Goal: Information Seeking & Learning: Understand process/instructions

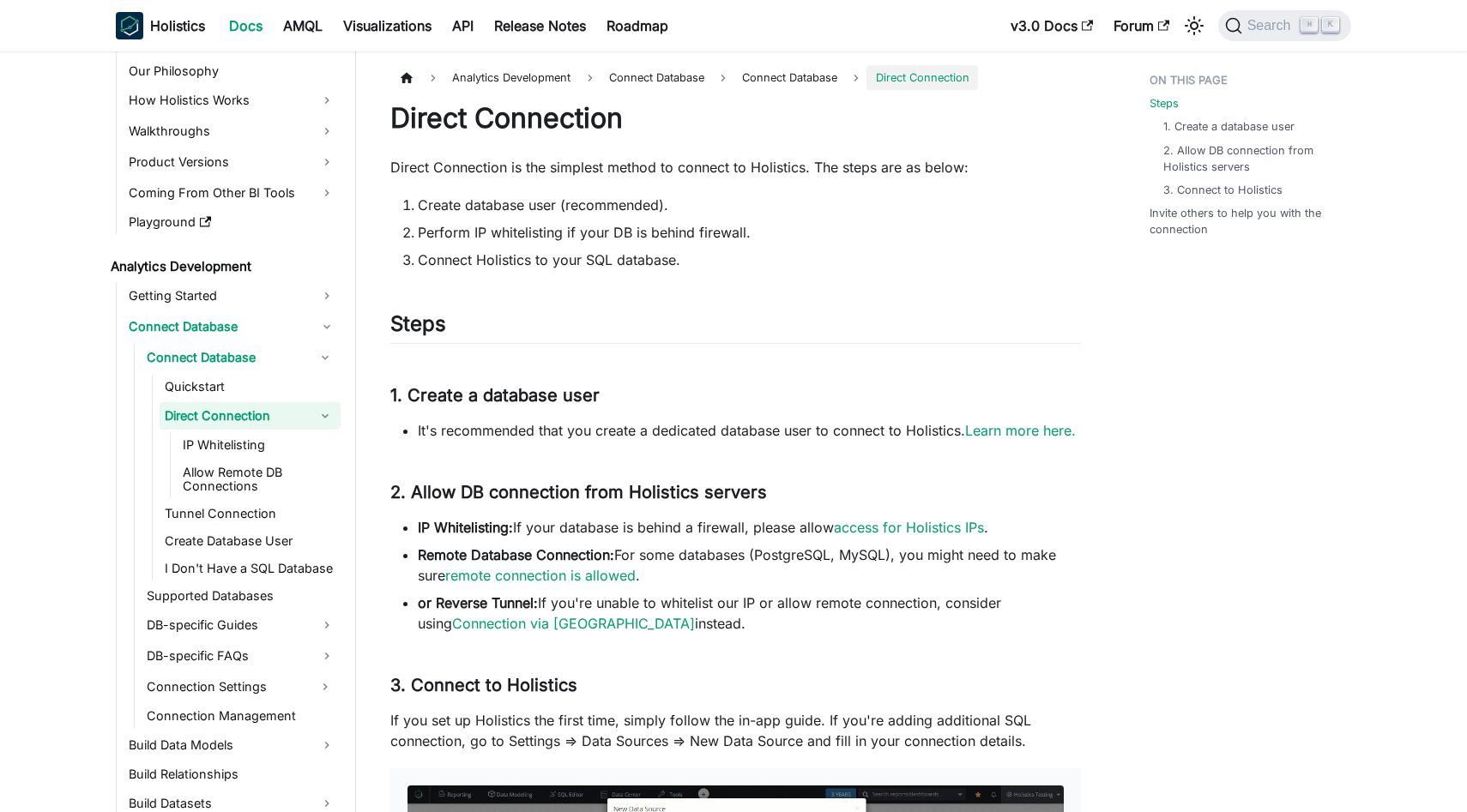
scroll to position [36, 0]
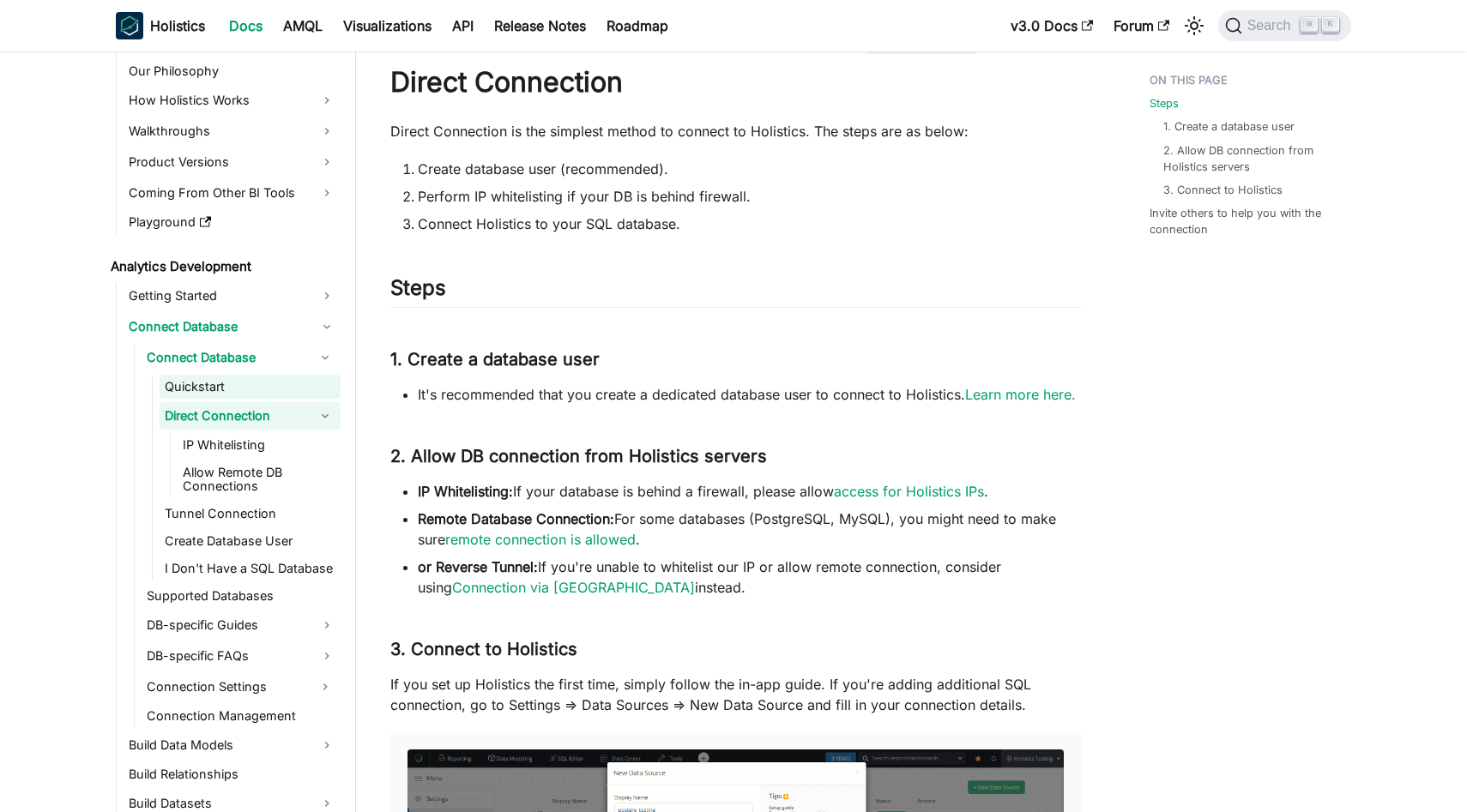
click at [235, 396] on link "Quickstart" at bounding box center [250, 387] width 181 height 24
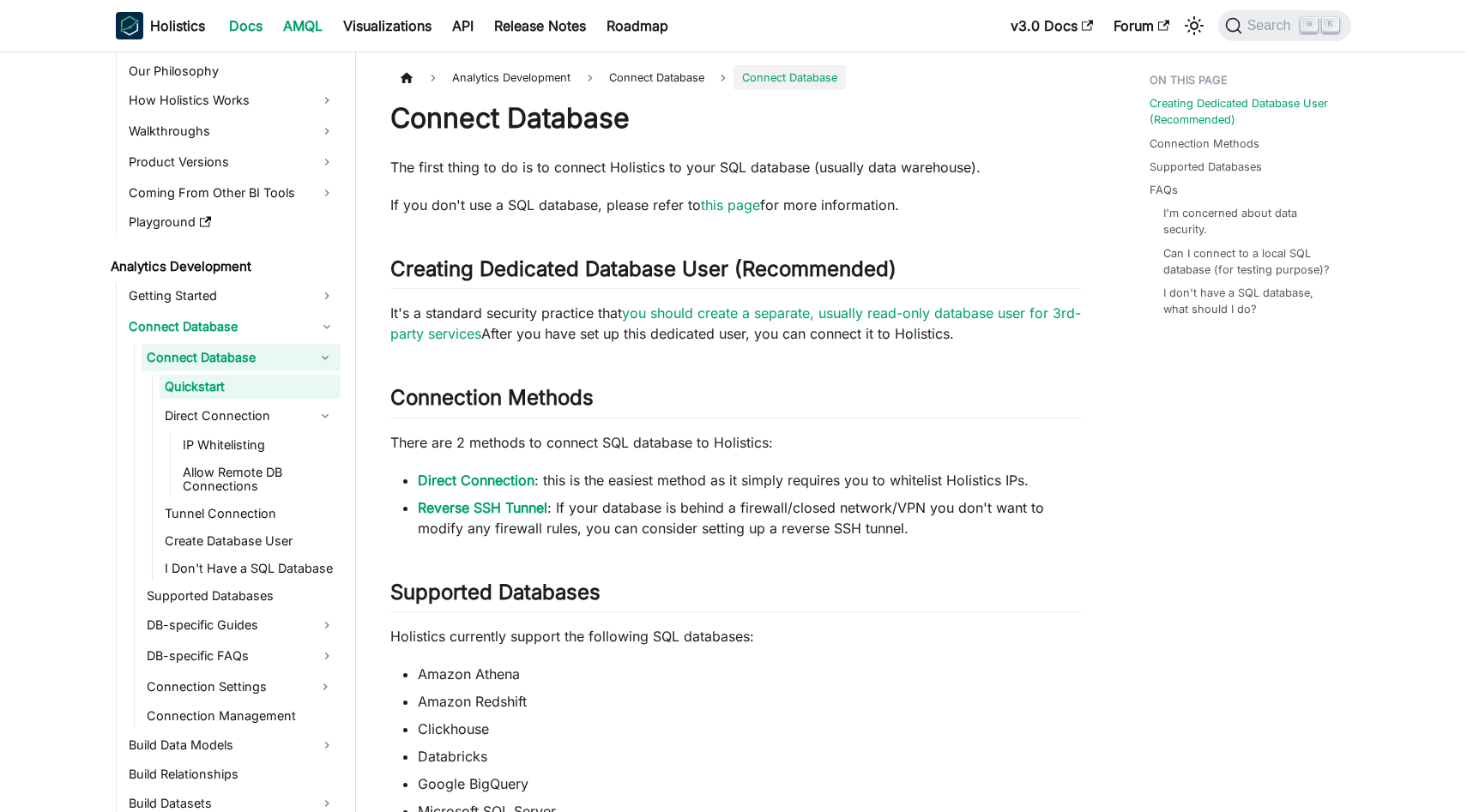
click at [310, 33] on link "AMQL" at bounding box center [302, 26] width 60 height 28
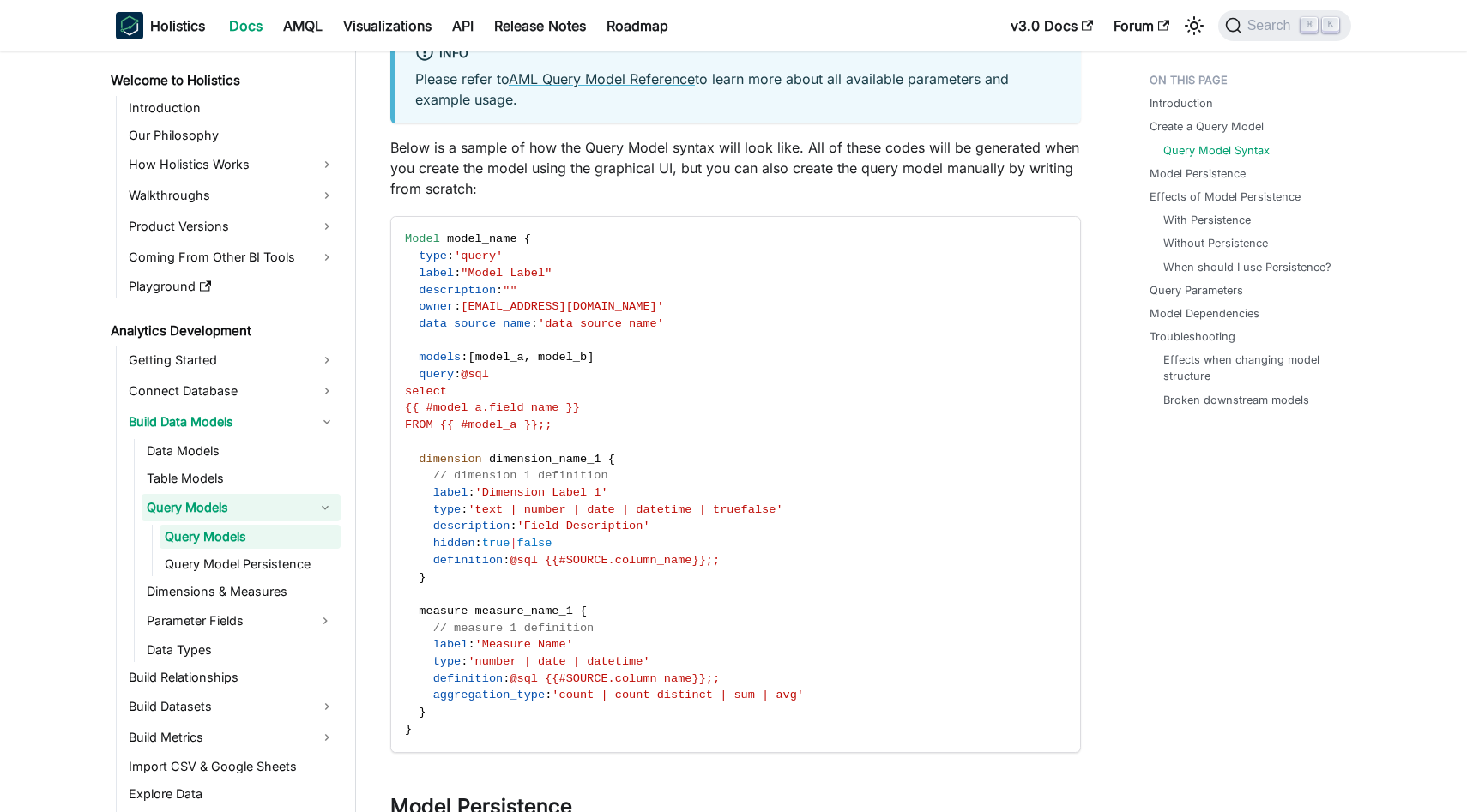
scroll to position [1963, 0]
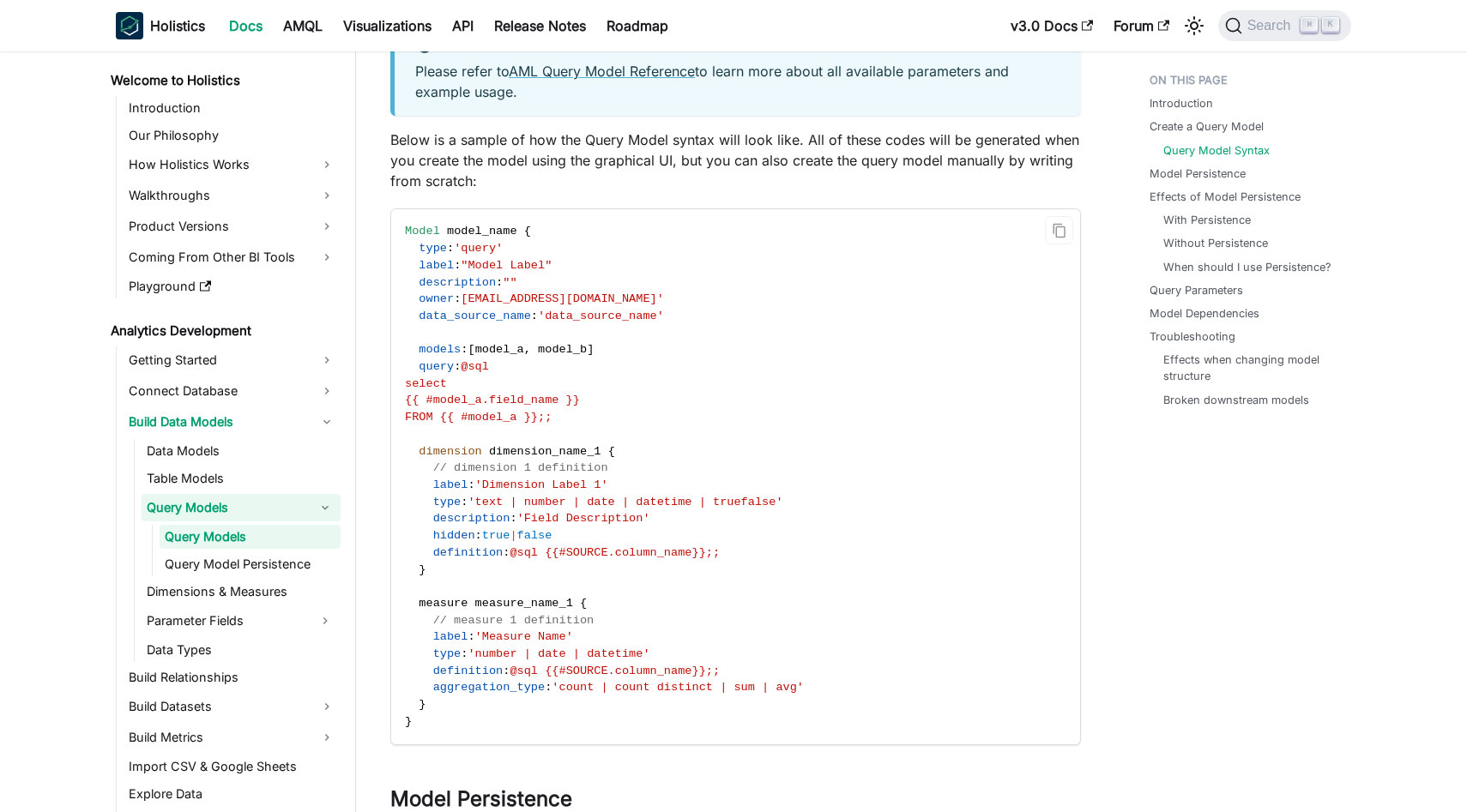
click at [643, 309] on code "Model model_name { type : 'query' label : "Model Label" description : "" owner …" at bounding box center [734, 476] width 686 height 534
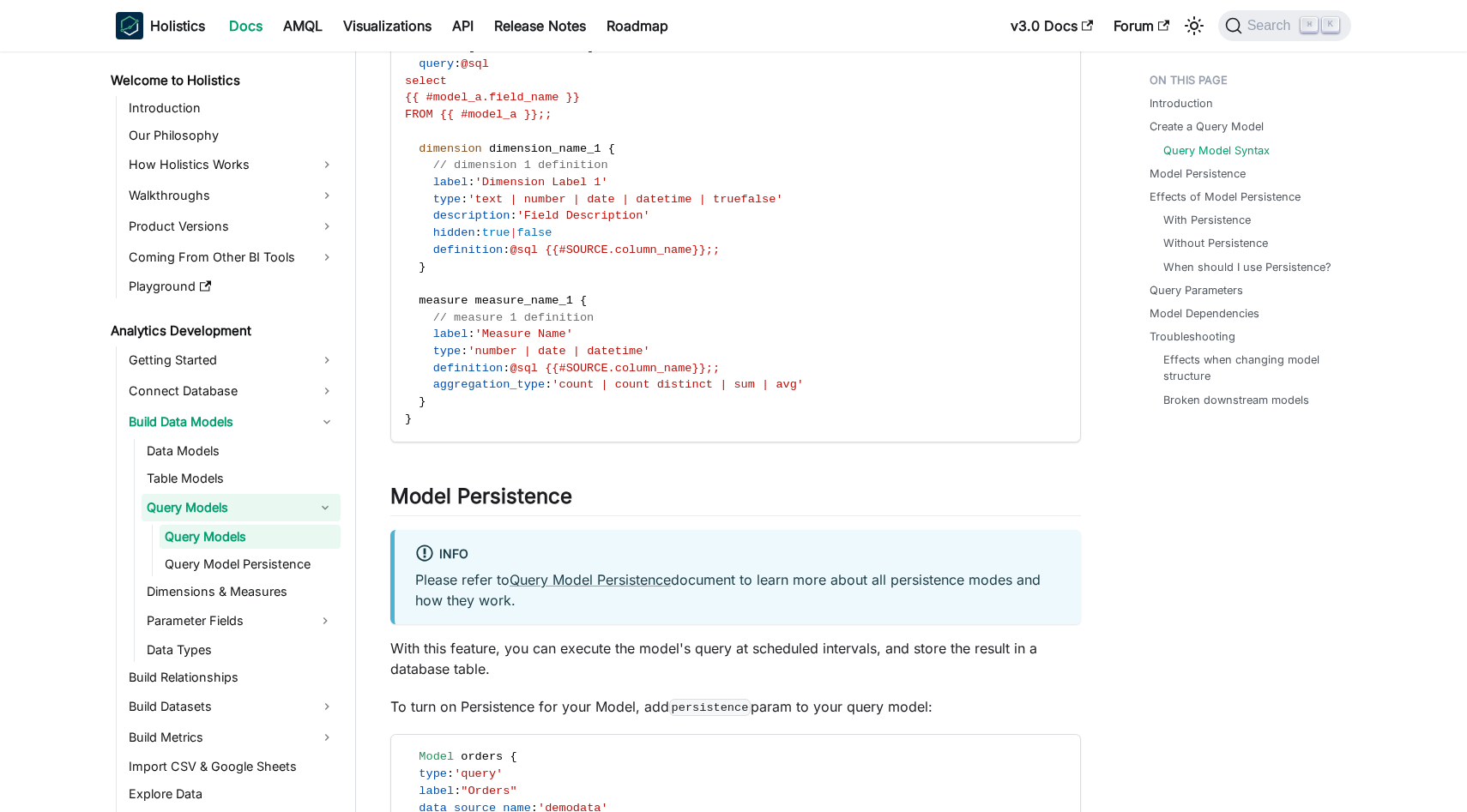
scroll to position [2266, 0]
click at [615, 342] on code "Model model_name { type : 'query' label : "Model Label" description : "" owner …" at bounding box center [734, 173] width 686 height 534
drag, startPoint x: 584, startPoint y: 334, endPoint x: 495, endPoint y: 344, distance: 89.6
click at [455, 324] on code "Model model_name { type : 'query' label : "Model Label" description : "" owner …" at bounding box center [734, 173] width 686 height 534
click at [631, 395] on code "Model model_name { type : 'query' label : "Model Label" description : "" owner …" at bounding box center [734, 173] width 686 height 534
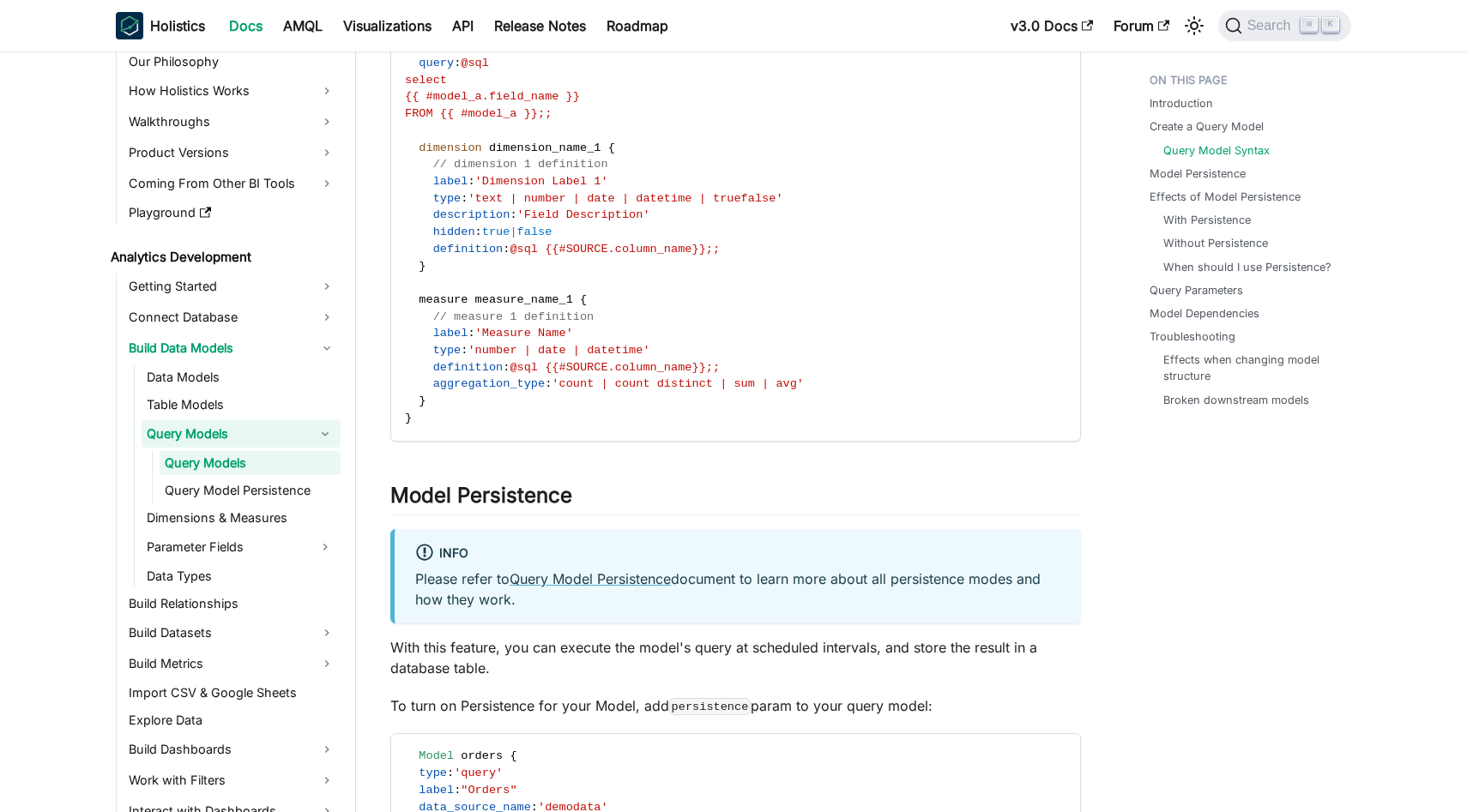
scroll to position [122, 0]
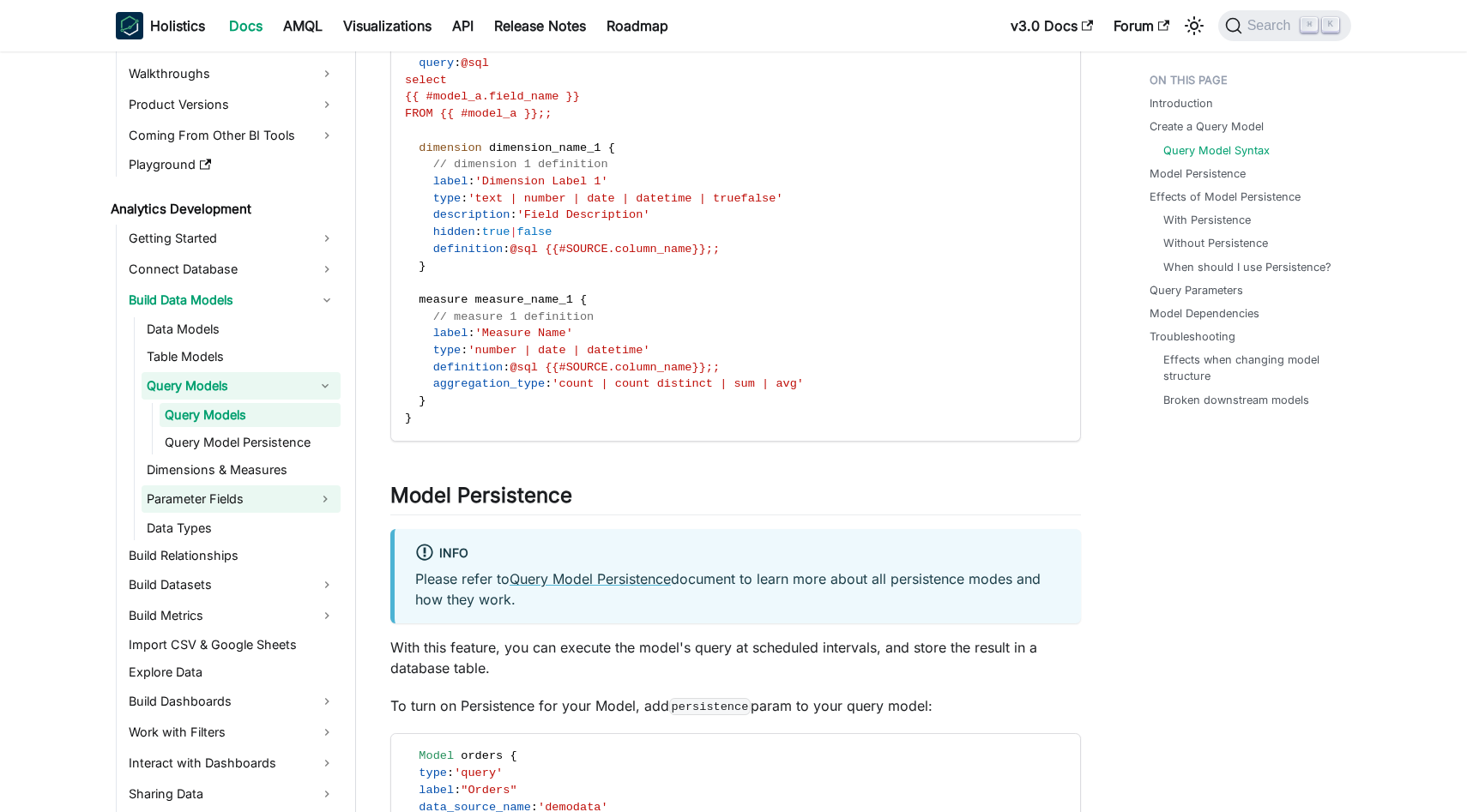
click at [262, 493] on link "Parameter Fields" at bounding box center [226, 499] width 169 height 28
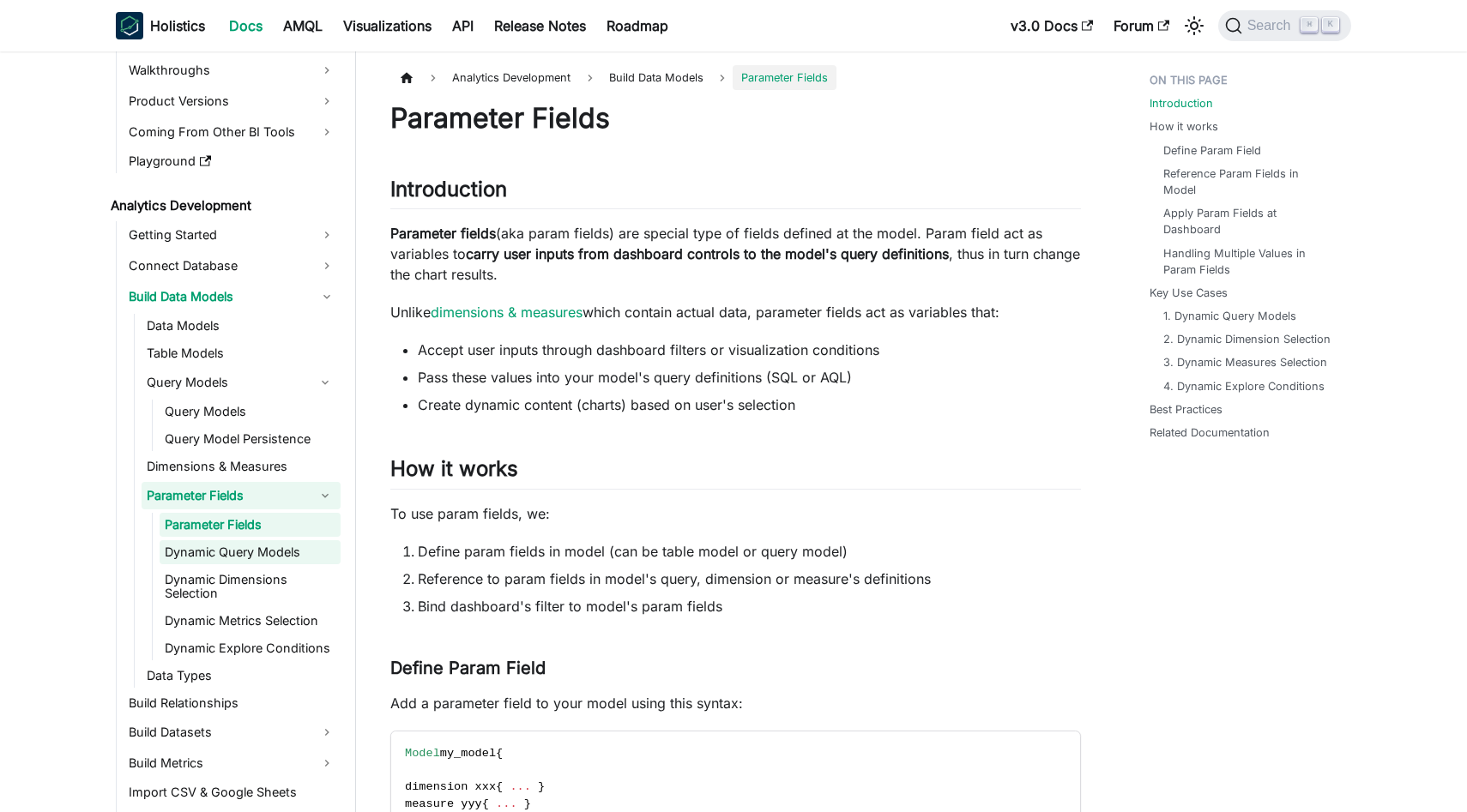
click at [251, 551] on link "Dynamic Query Models" at bounding box center [250, 552] width 181 height 24
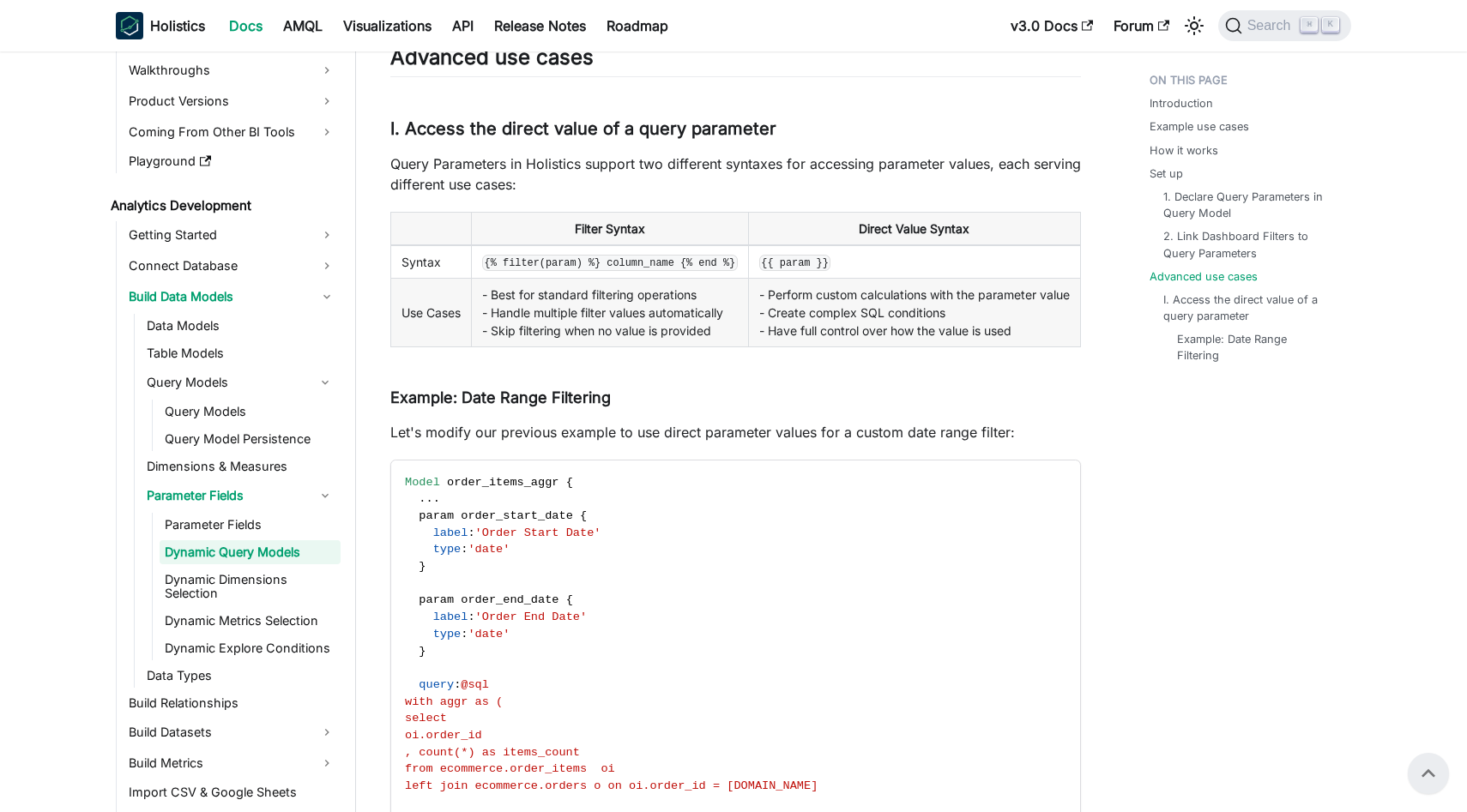
scroll to position [4653, 0]
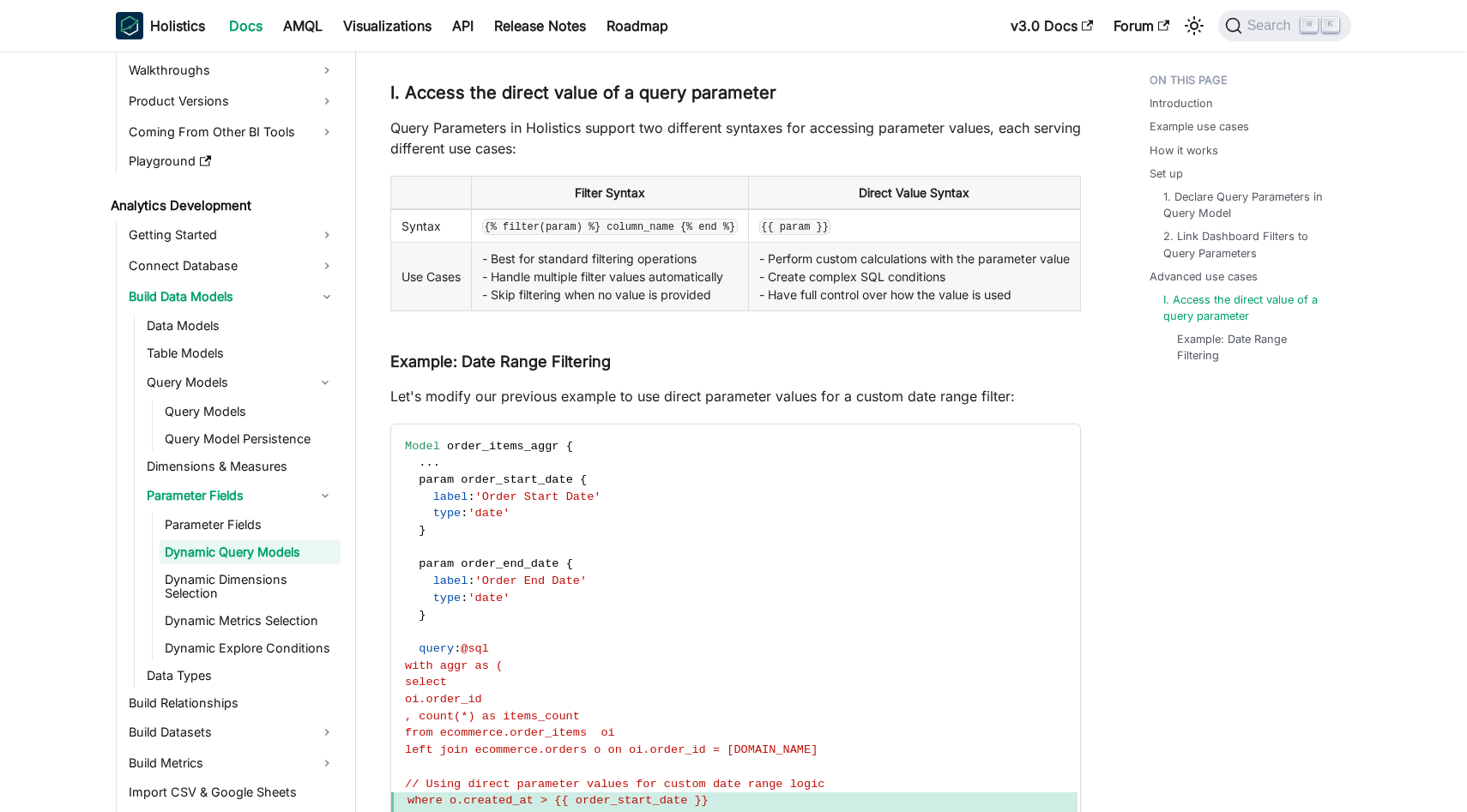
click at [889, 311] on td "- Perform custom calculations with the parameter value - Create complex SQL con…" at bounding box center [914, 277] width 332 height 69
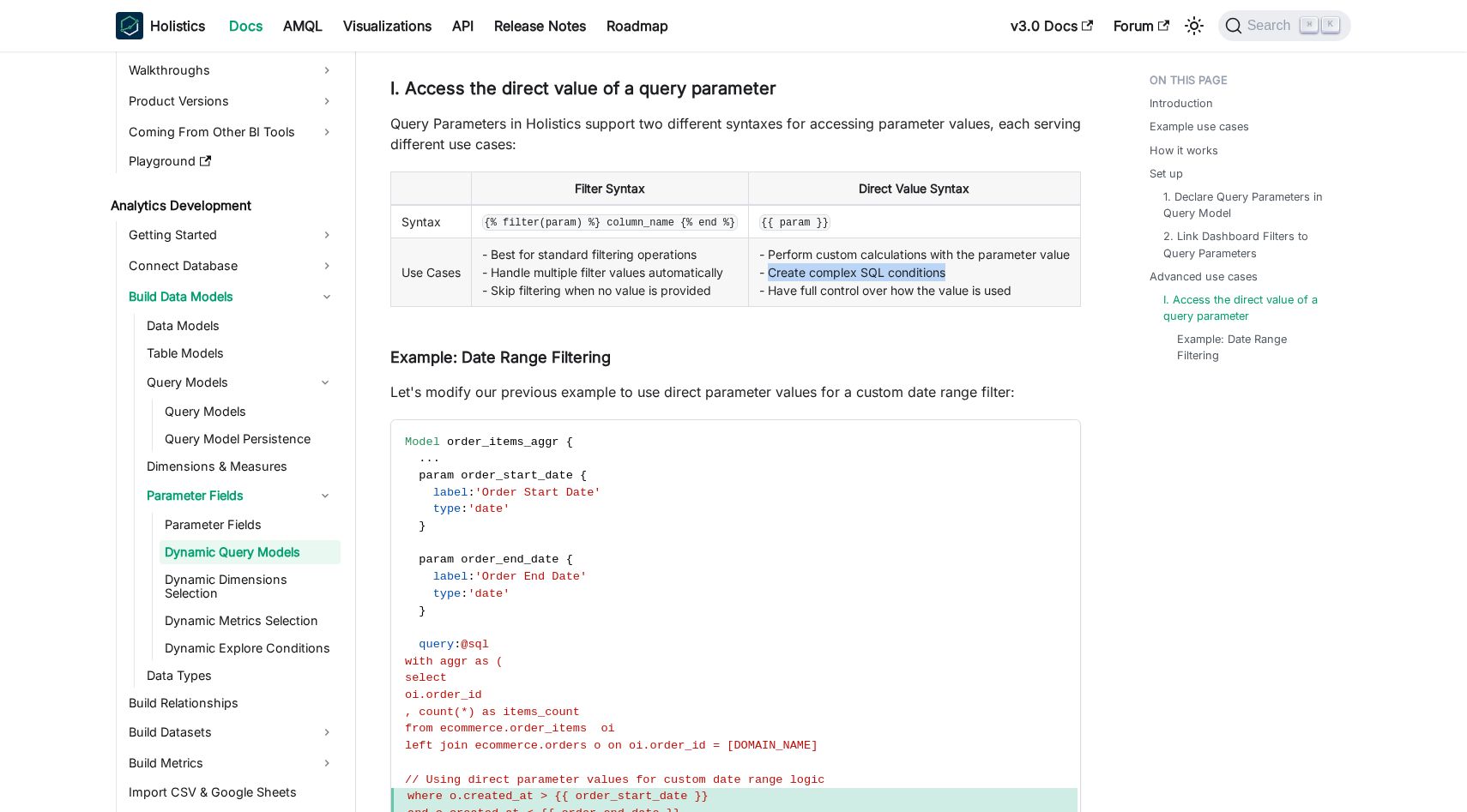
drag, startPoint x: 780, startPoint y: 335, endPoint x: 964, endPoint y: 338, distance: 184.0
click at [964, 307] on td "- Perform custom calculations with the parameter value - Create complex SQL con…" at bounding box center [914, 273] width 332 height 69
click at [972, 307] on td "- Perform custom calculations with the parameter value - Create complex SQL con…" at bounding box center [914, 273] width 332 height 69
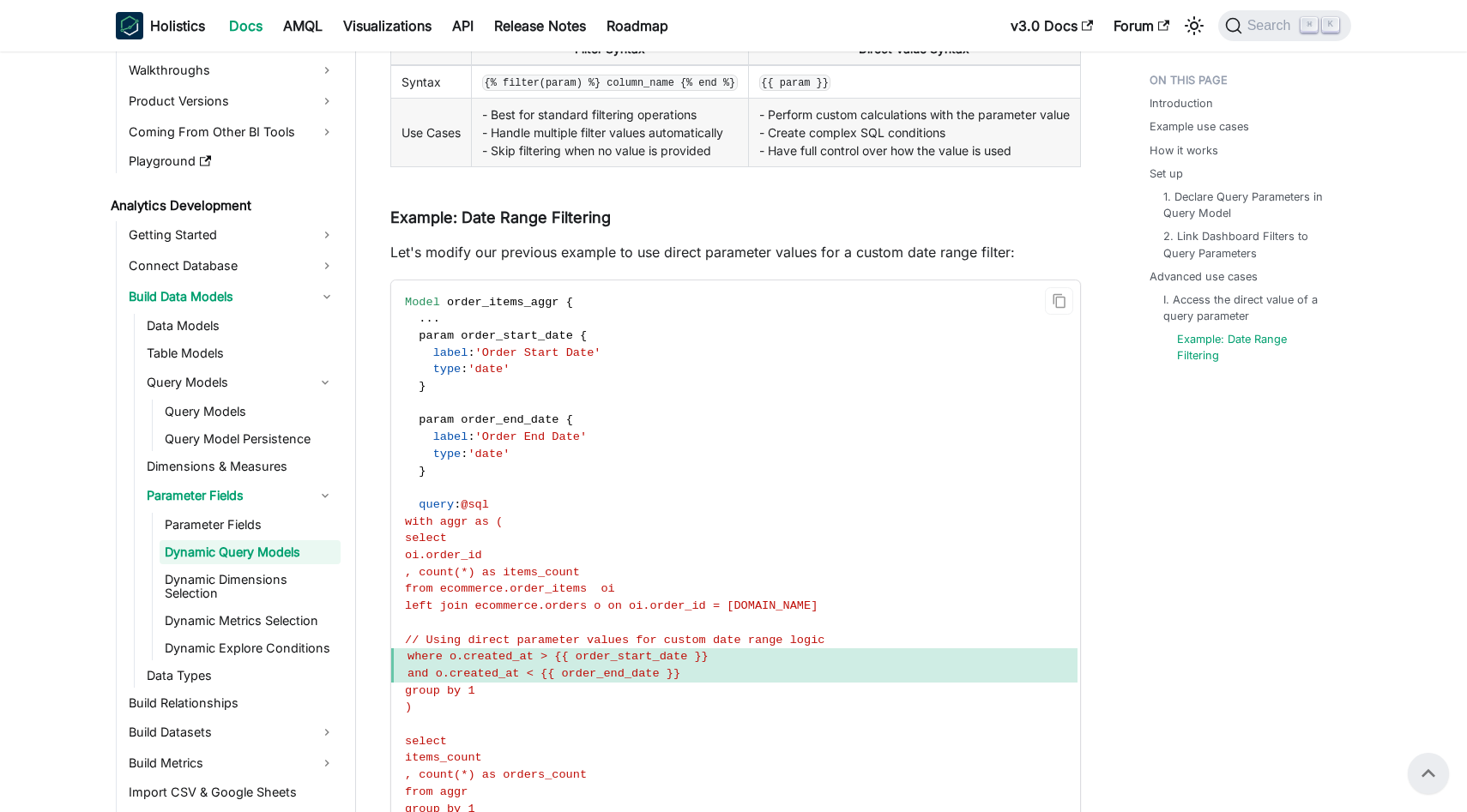
scroll to position [4786, 0]
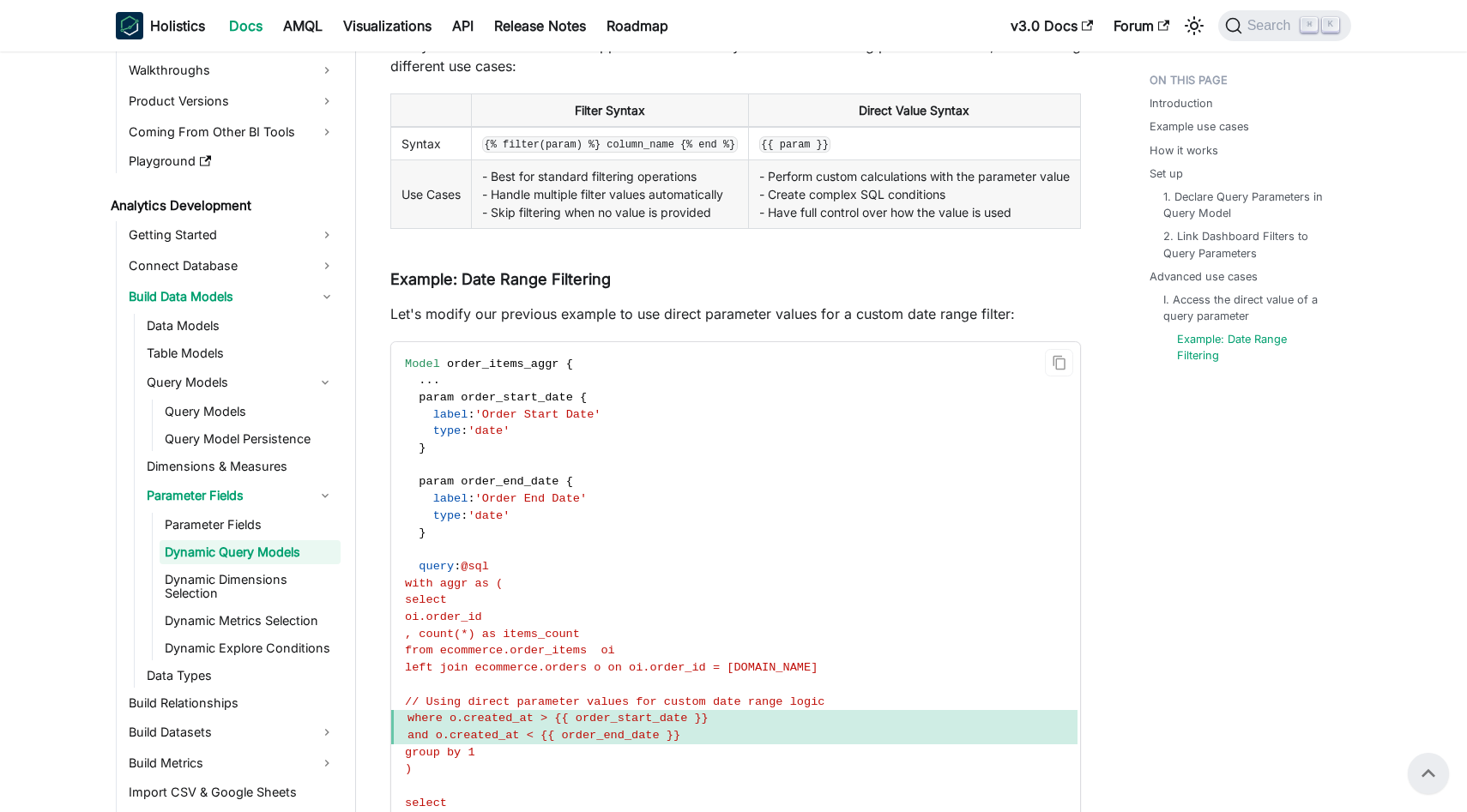
click at [977, 450] on code "Model order_items_aggr { . . . param order_start_date { label : 'Order Start Da…" at bounding box center [734, 634] width 686 height 585
drag, startPoint x: 607, startPoint y: 470, endPoint x: 425, endPoint y: 443, distance: 184.0
click at [424, 446] on code "Model order_items_aggr { . . . param order_start_date { label : 'Order Start Da…" at bounding box center [734, 634] width 686 height 585
click at [506, 447] on code "Model order_items_aggr { . . . param order_start_date { label : 'Order Start Da…" at bounding box center [734, 634] width 686 height 585
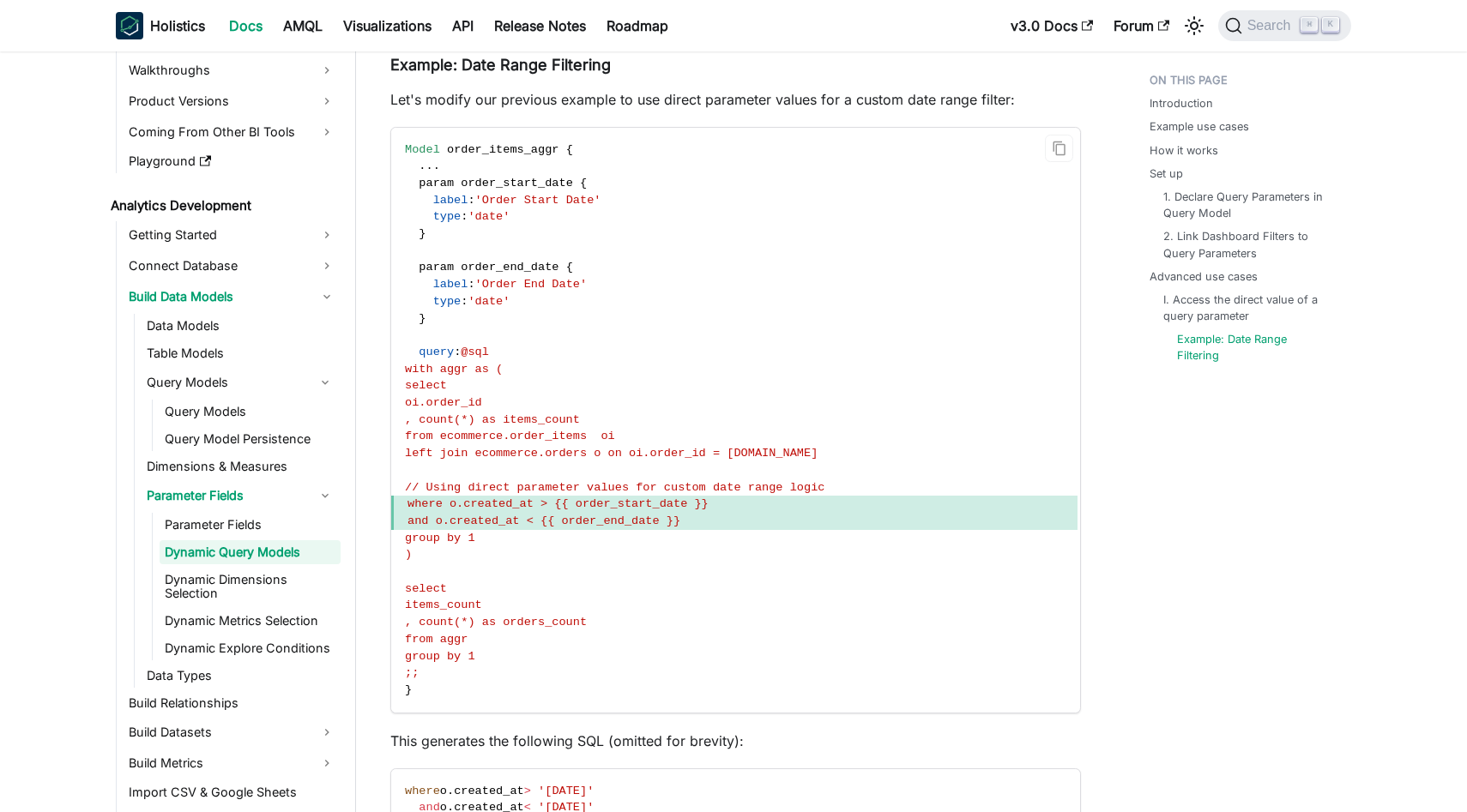
scroll to position [5088, 0]
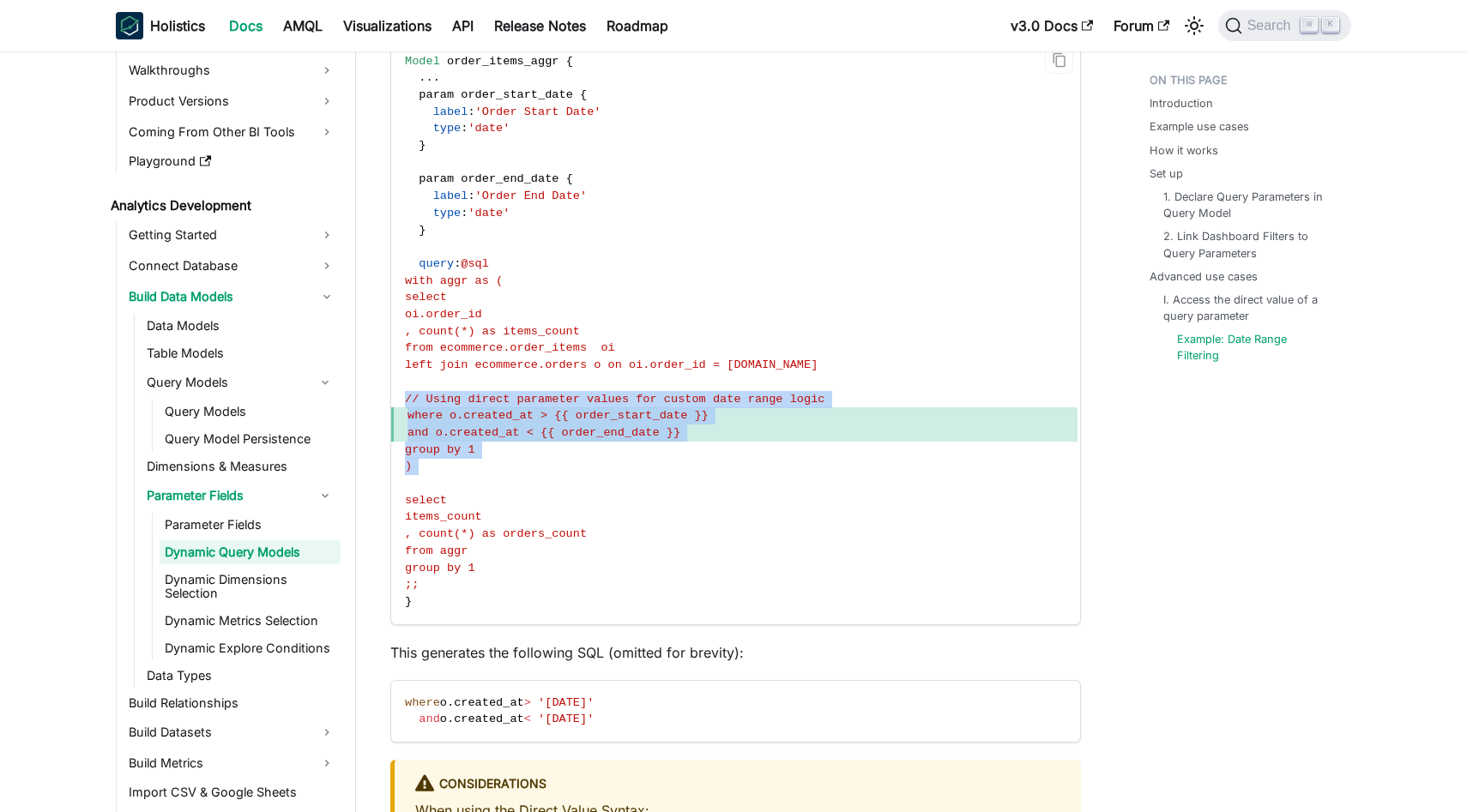
drag, startPoint x: 504, startPoint y: 531, endPoint x: 402, endPoint y: 452, distance: 129.0
click at [402, 452] on code "Model order_items_aggr { . . . param order_start_date { label : 'Order Start Da…" at bounding box center [734, 331] width 686 height 585
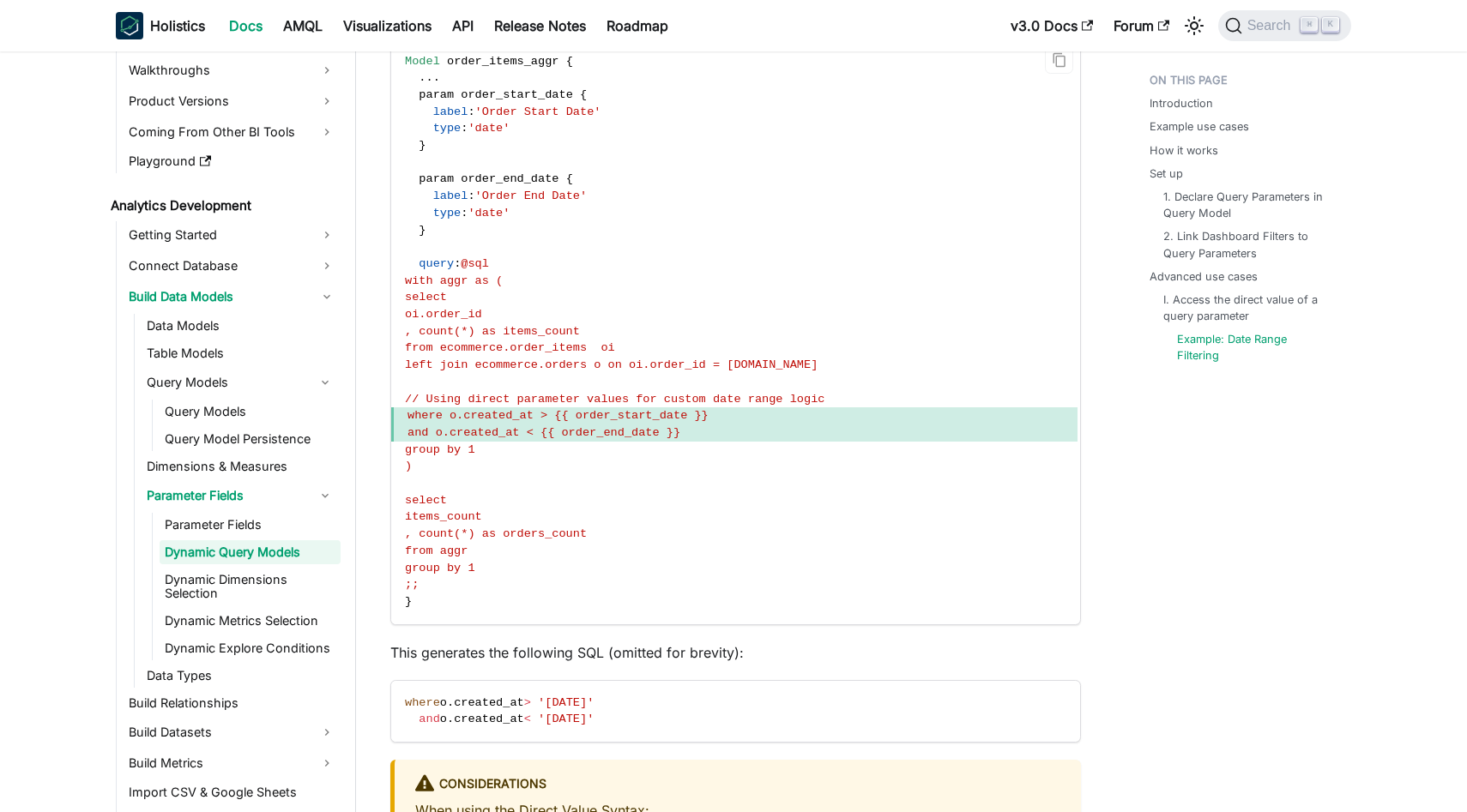
click at [437, 445] on code "Model order_items_aggr { . . . param order_start_date { label : 'Order Start Da…" at bounding box center [734, 331] width 686 height 585
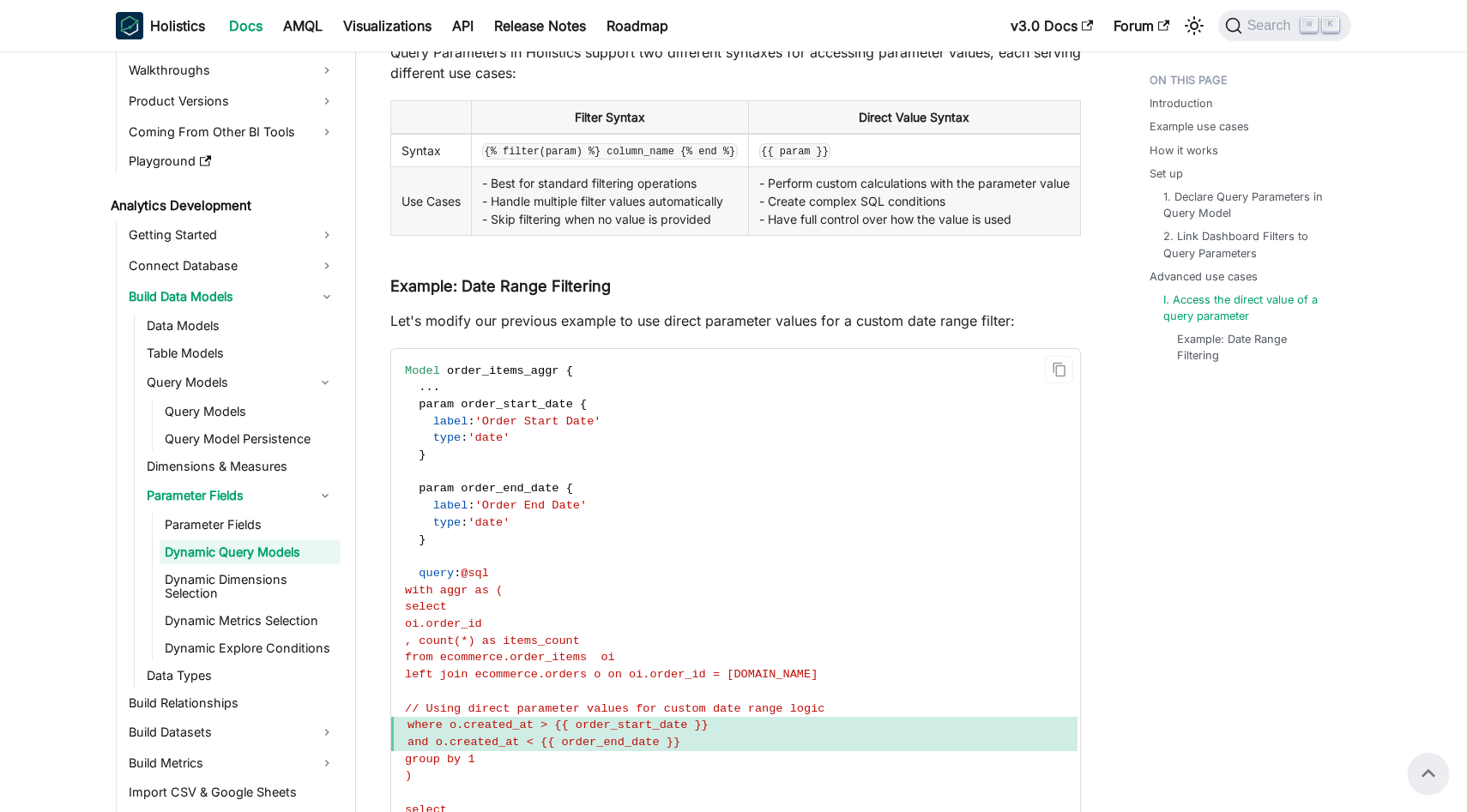
scroll to position [4739, 0]
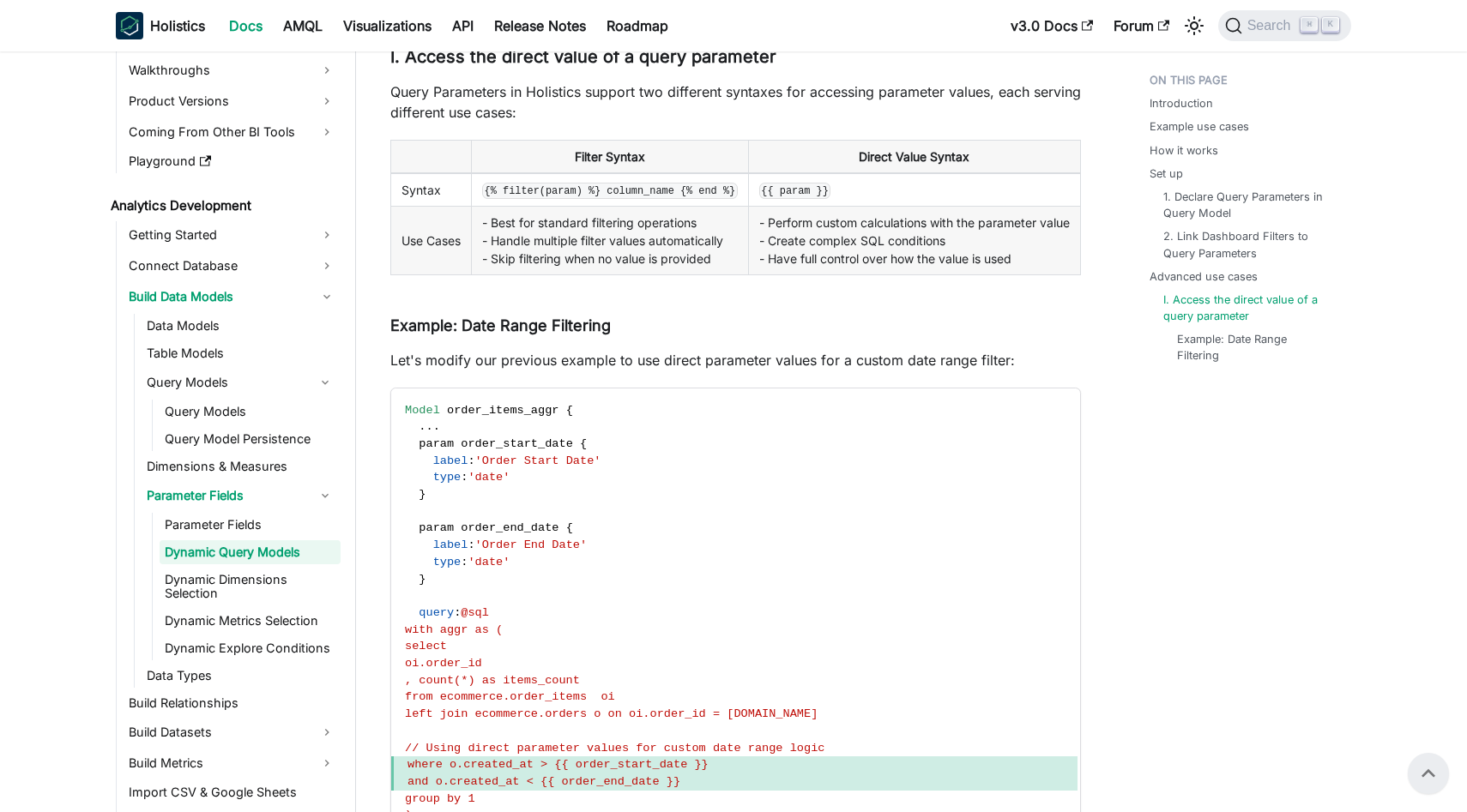
click at [1051, 206] on td "{{ param }}" at bounding box center [914, 190] width 332 height 33
drag, startPoint x: 837, startPoint y: 224, endPoint x: 752, endPoint y: 223, distance: 85.0
click at [752, 206] on td "{{ param }}" at bounding box center [914, 190] width 332 height 33
click at [887, 206] on td "{{ param }}" at bounding box center [914, 190] width 332 height 33
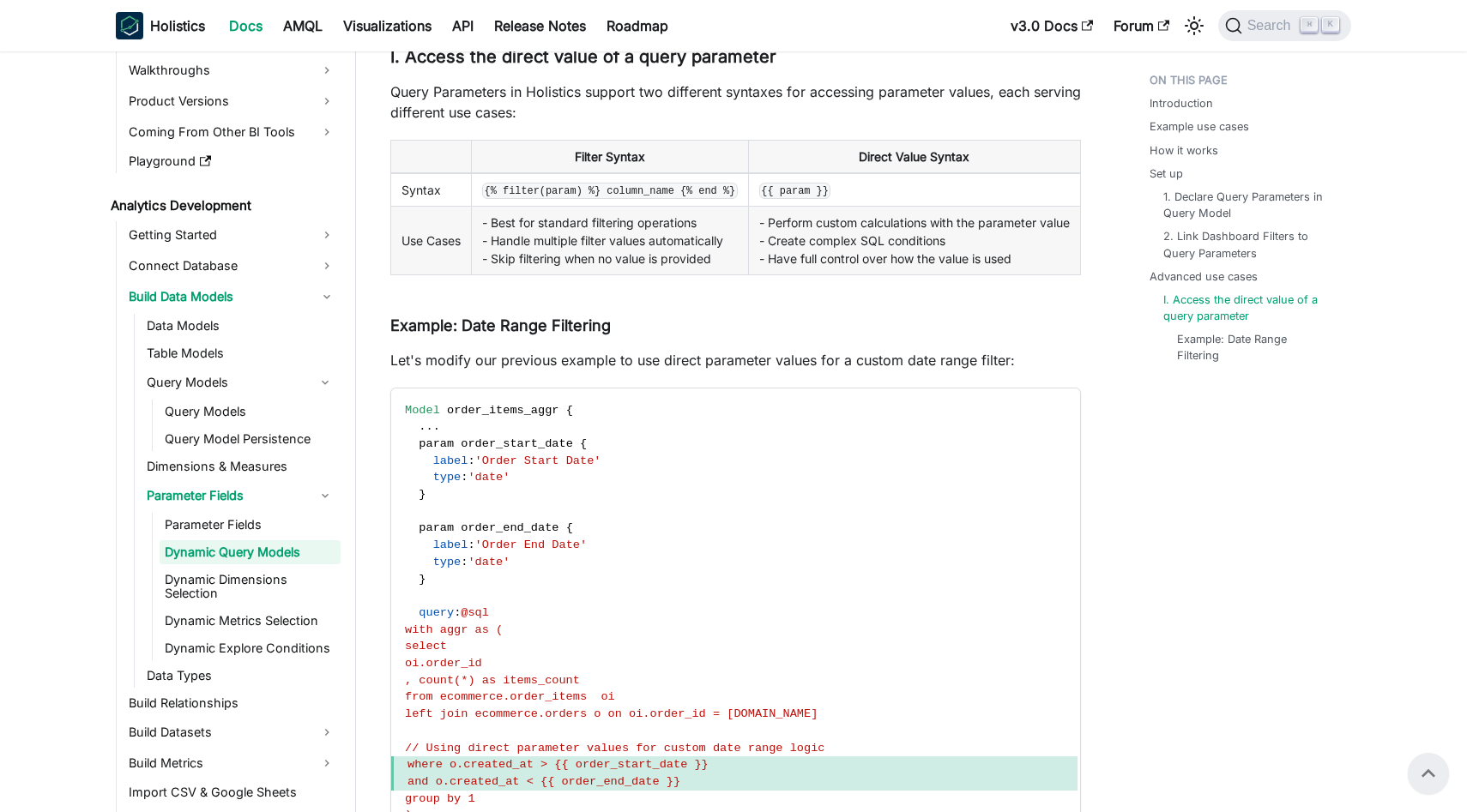
drag, startPoint x: 841, startPoint y: 283, endPoint x: 830, endPoint y: 283, distance: 11.0
click at [840, 275] on td "- Perform custom calculations with the parameter value - Create complex SQL con…" at bounding box center [914, 240] width 332 height 69
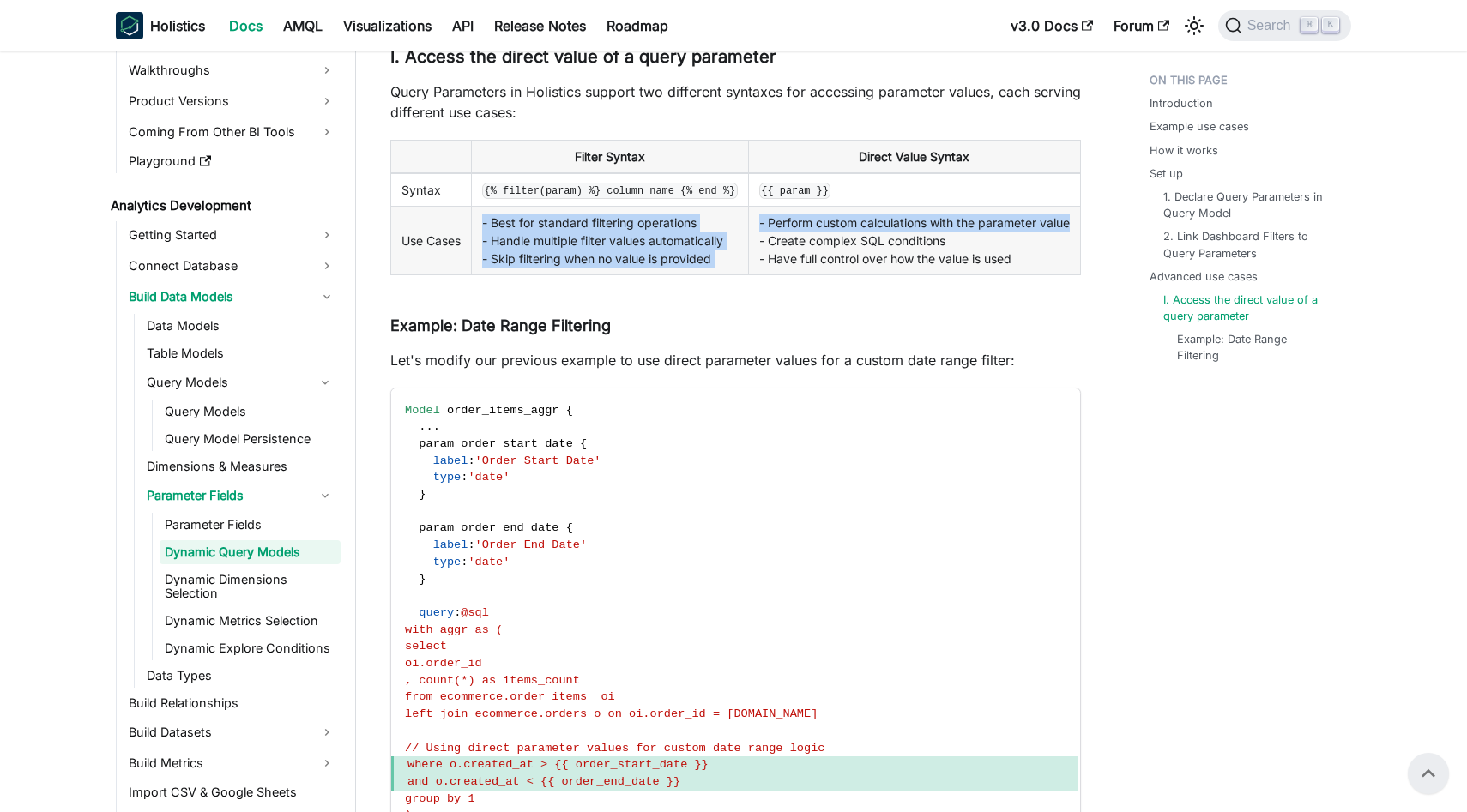
drag, startPoint x: 807, startPoint y: 281, endPoint x: 746, endPoint y: 261, distance: 64.2
click at [746, 261] on tr "Use Cases - Best for standard filtering operations - Handle multiple filter val…" at bounding box center [736, 240] width 690 height 69
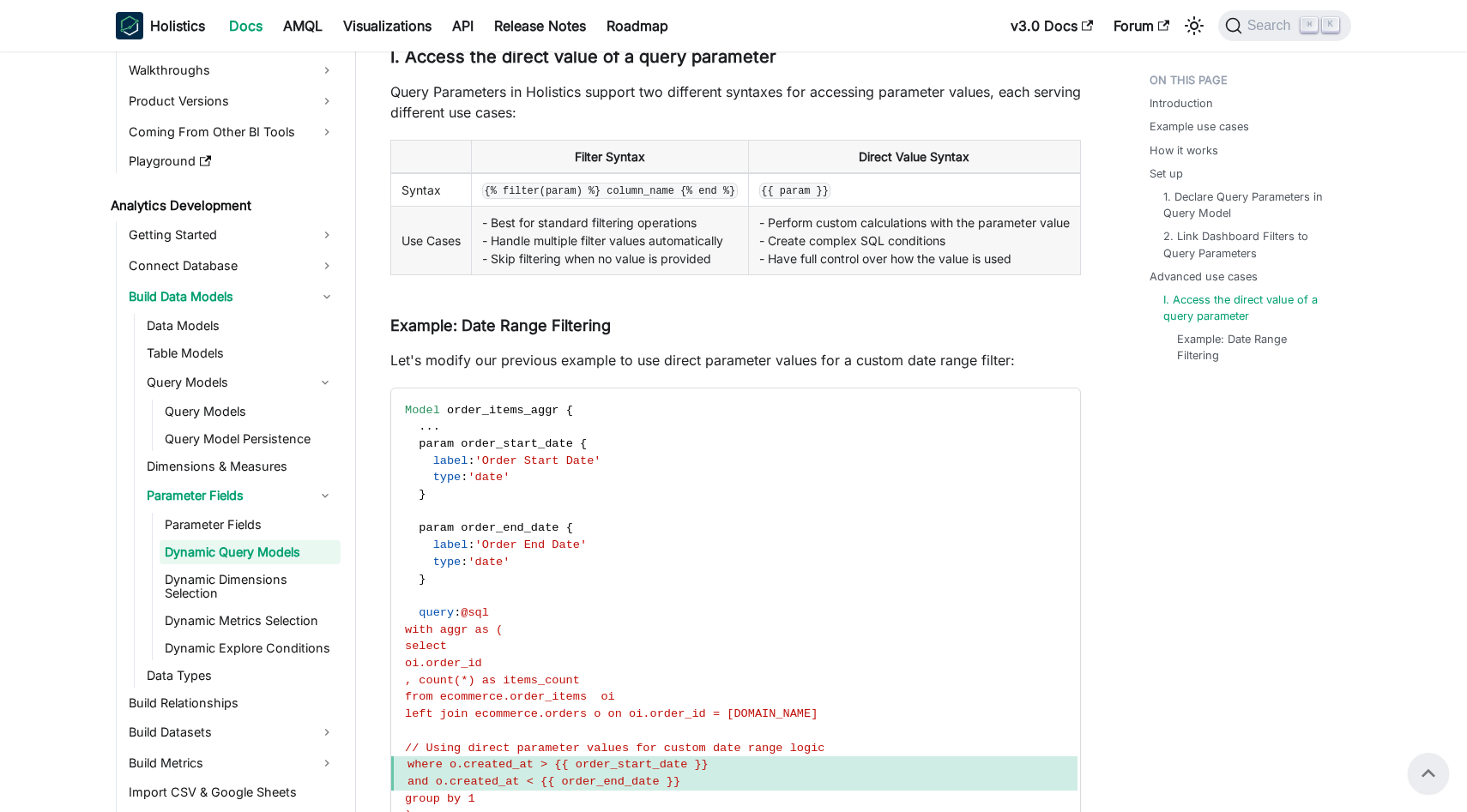
click at [814, 275] on td "- Perform custom calculations with the parameter value - Create complex SQL con…" at bounding box center [914, 240] width 332 height 69
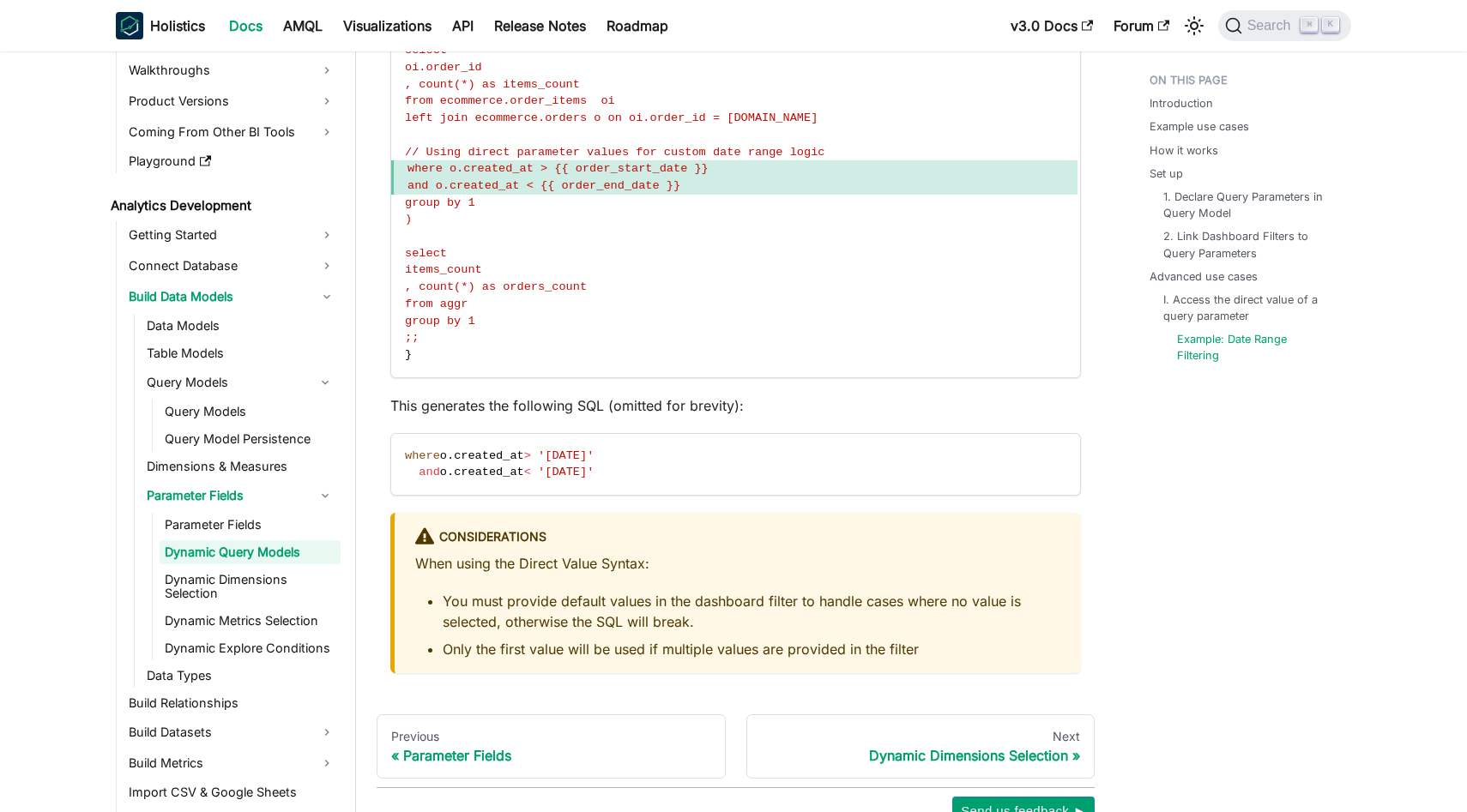
scroll to position [5495, 0]
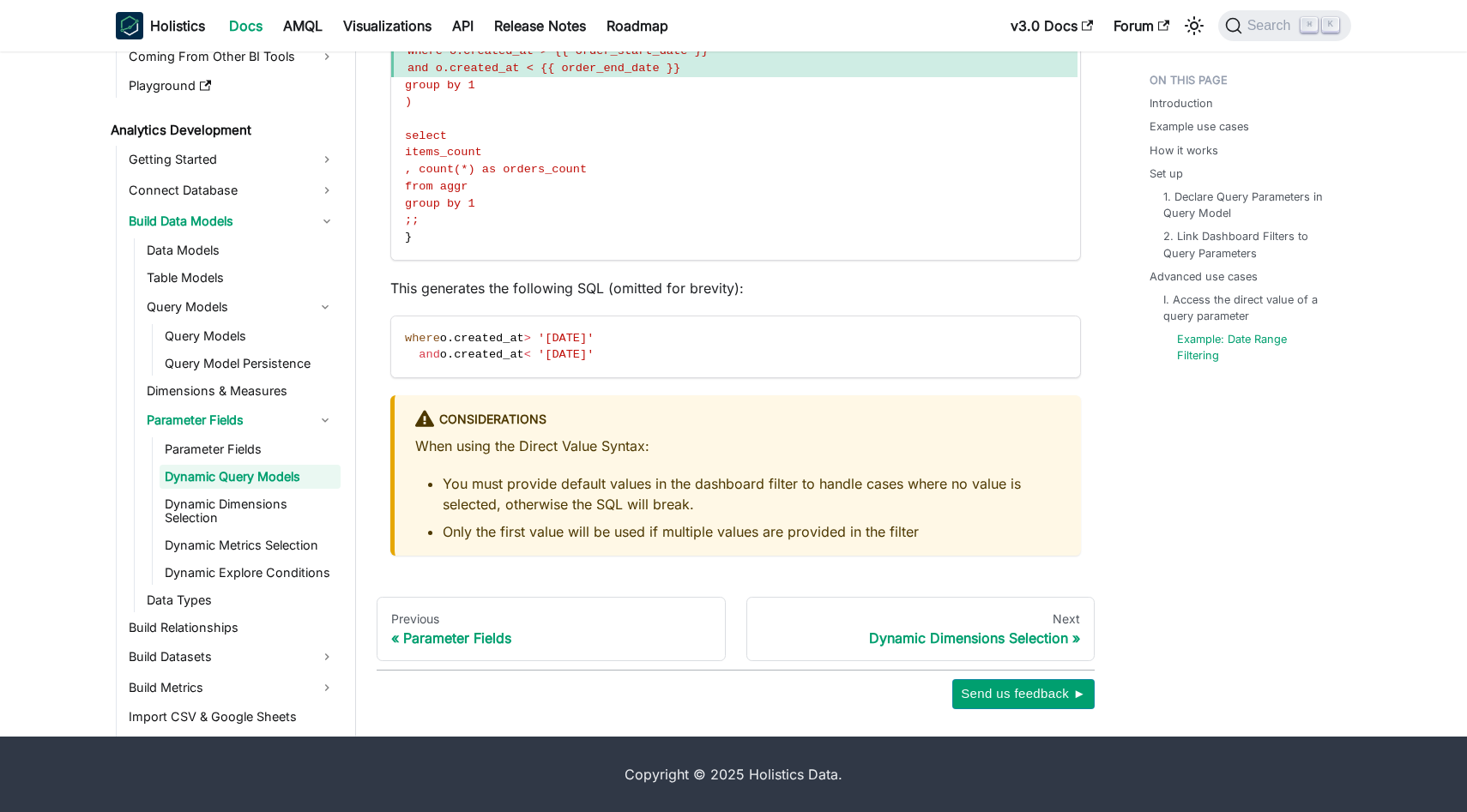
click at [908, 515] on li "You must provide default values in the dashboard filter to handle cases where n…" at bounding box center [751, 493] width 618 height 41
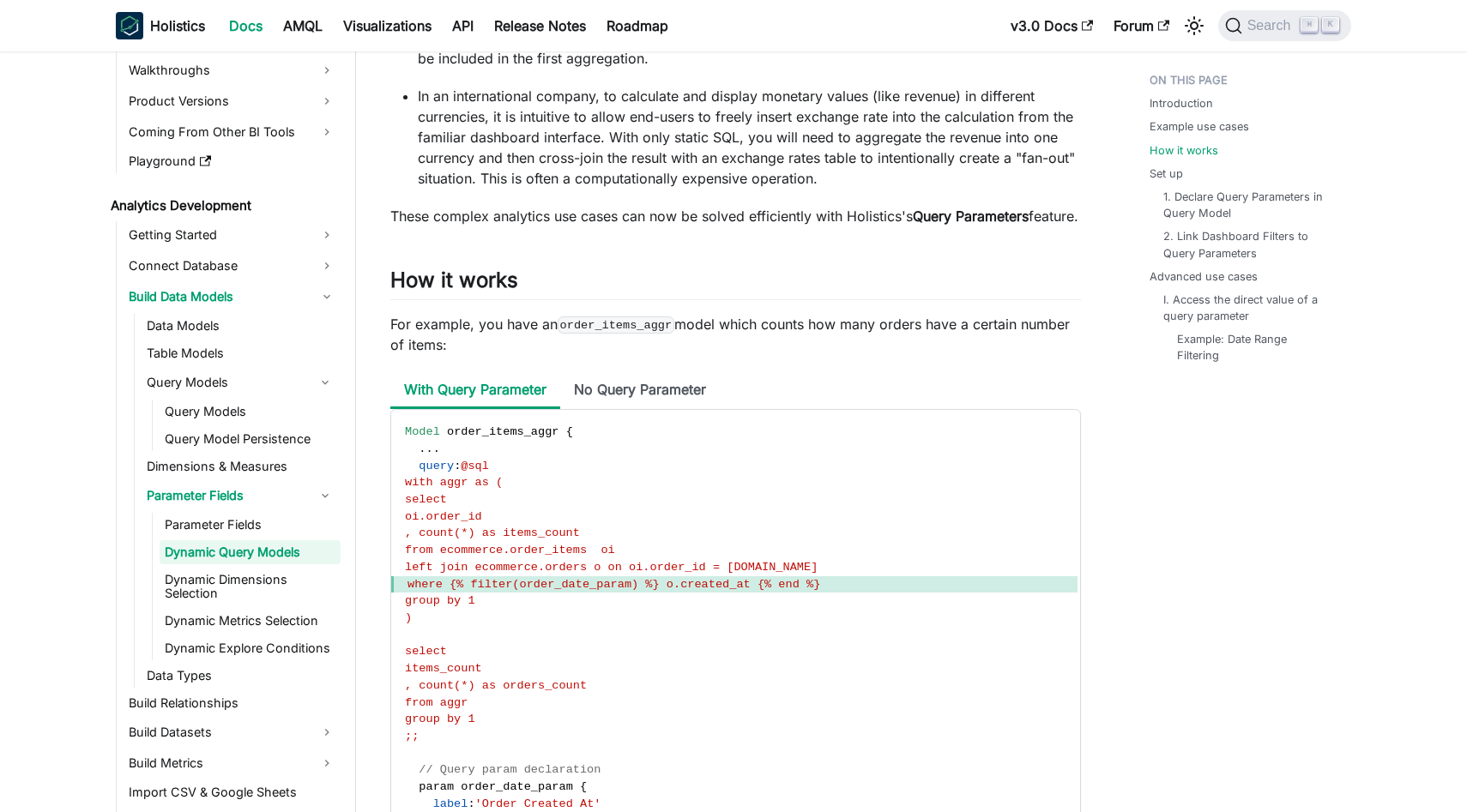
scroll to position [1120, 0]
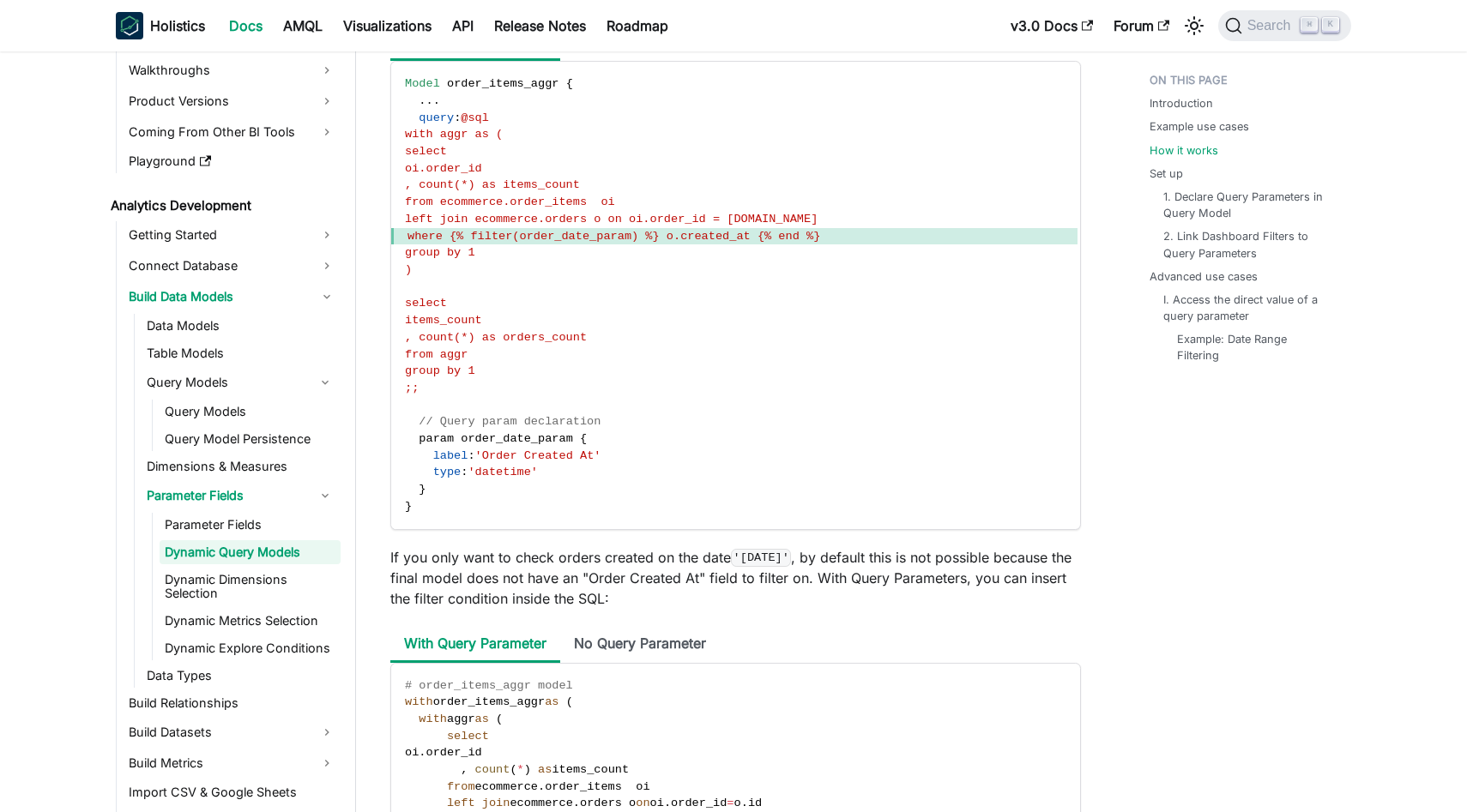
scroll to position [1486, 0]
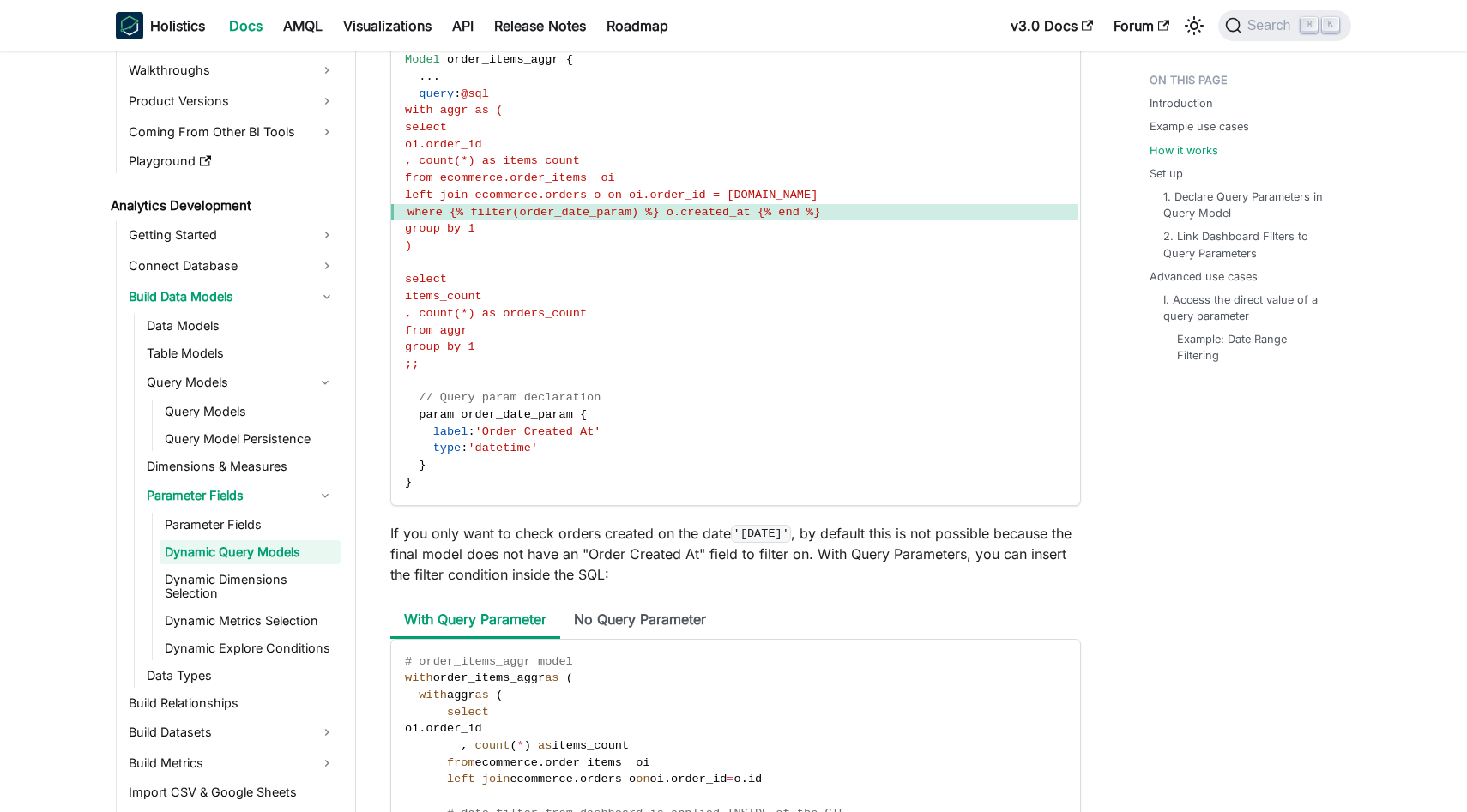
click at [984, 574] on p "If you only want to check orders created on the date '2024-10-01' , by default …" at bounding box center [736, 553] width 691 height 62
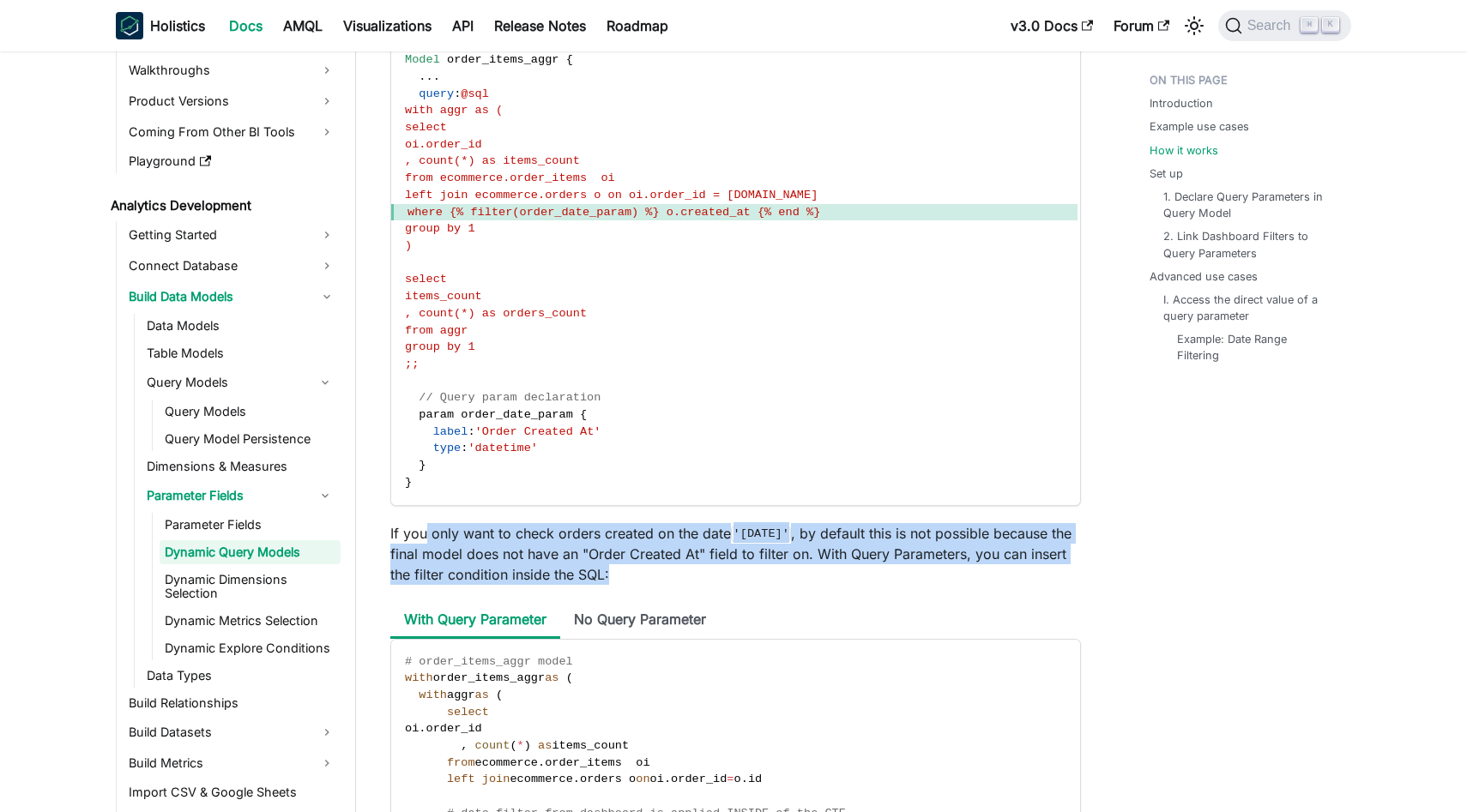
drag, startPoint x: 654, startPoint y: 596, endPoint x: 426, endPoint y: 551, distance: 232.4
click at [426, 551] on p "If you only want to check orders created on the date '2024-10-01' , by default …" at bounding box center [736, 553] width 691 height 62
click at [607, 585] on p "If you only want to check orders created on the date '2024-10-01' , by default …" at bounding box center [736, 553] width 691 height 62
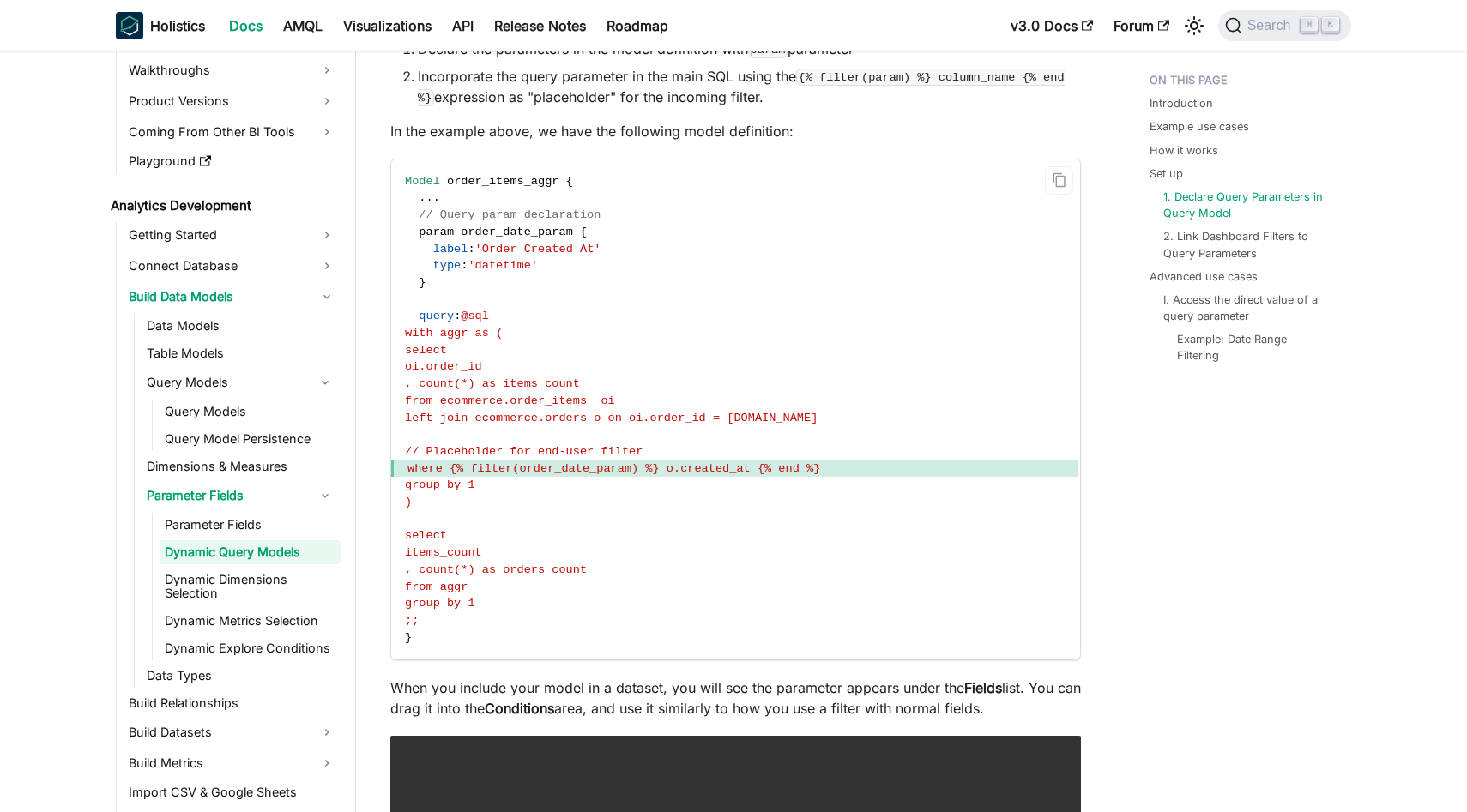
scroll to position [2863, 0]
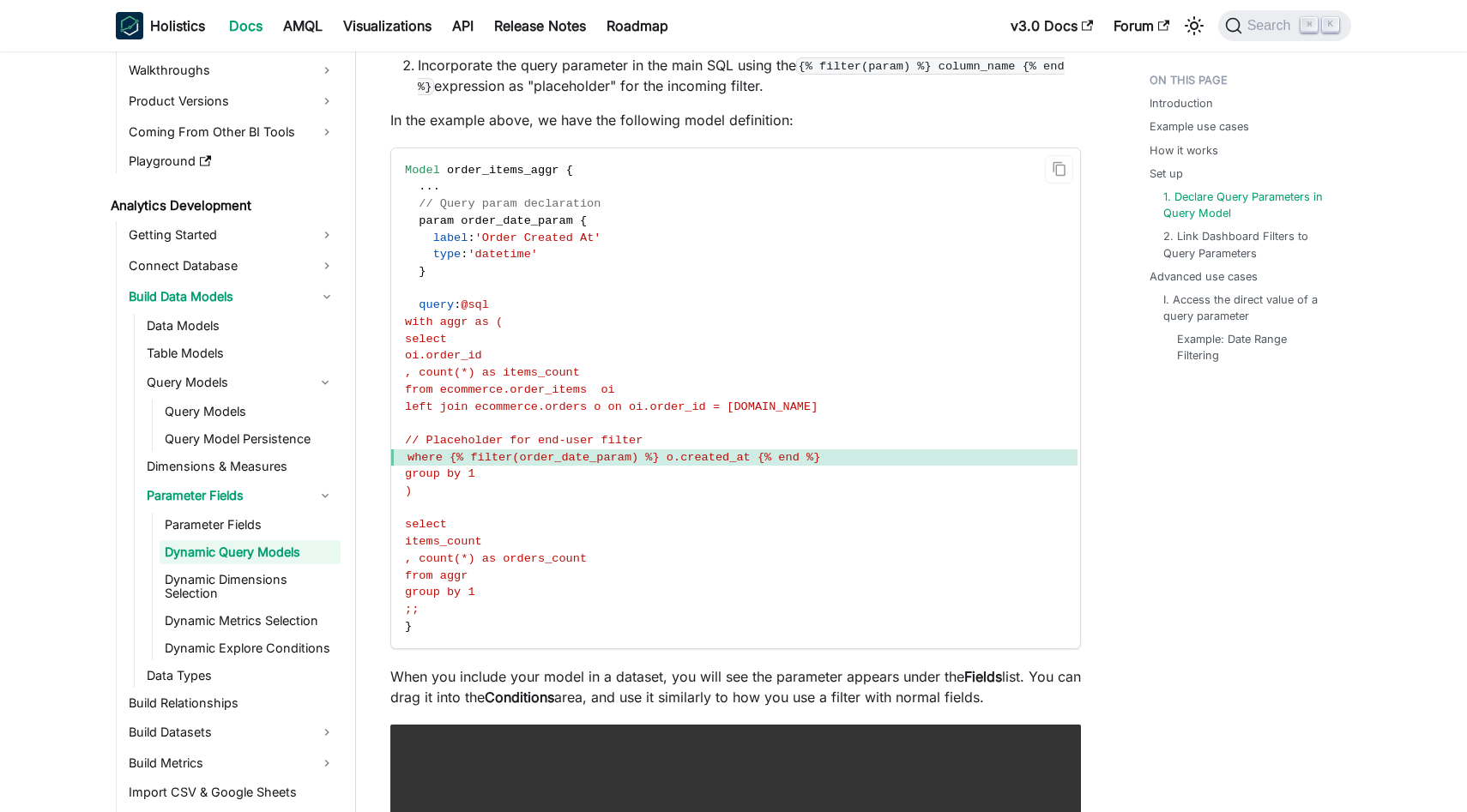
click at [694, 584] on code "Model order_items_aggr { . . . // Query param declaration param order_date_para…" at bounding box center [734, 399] width 686 height 501
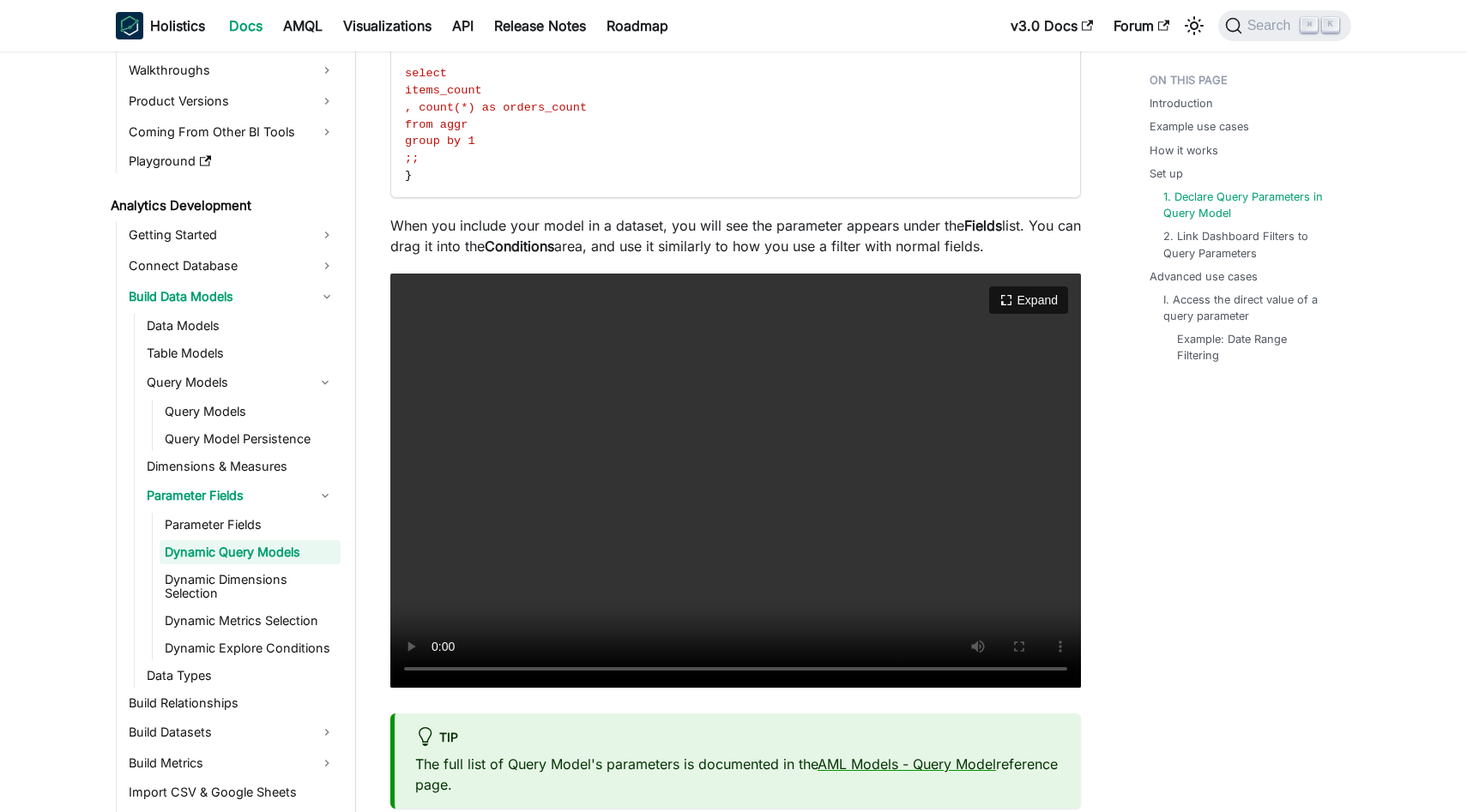
scroll to position [3321, 0]
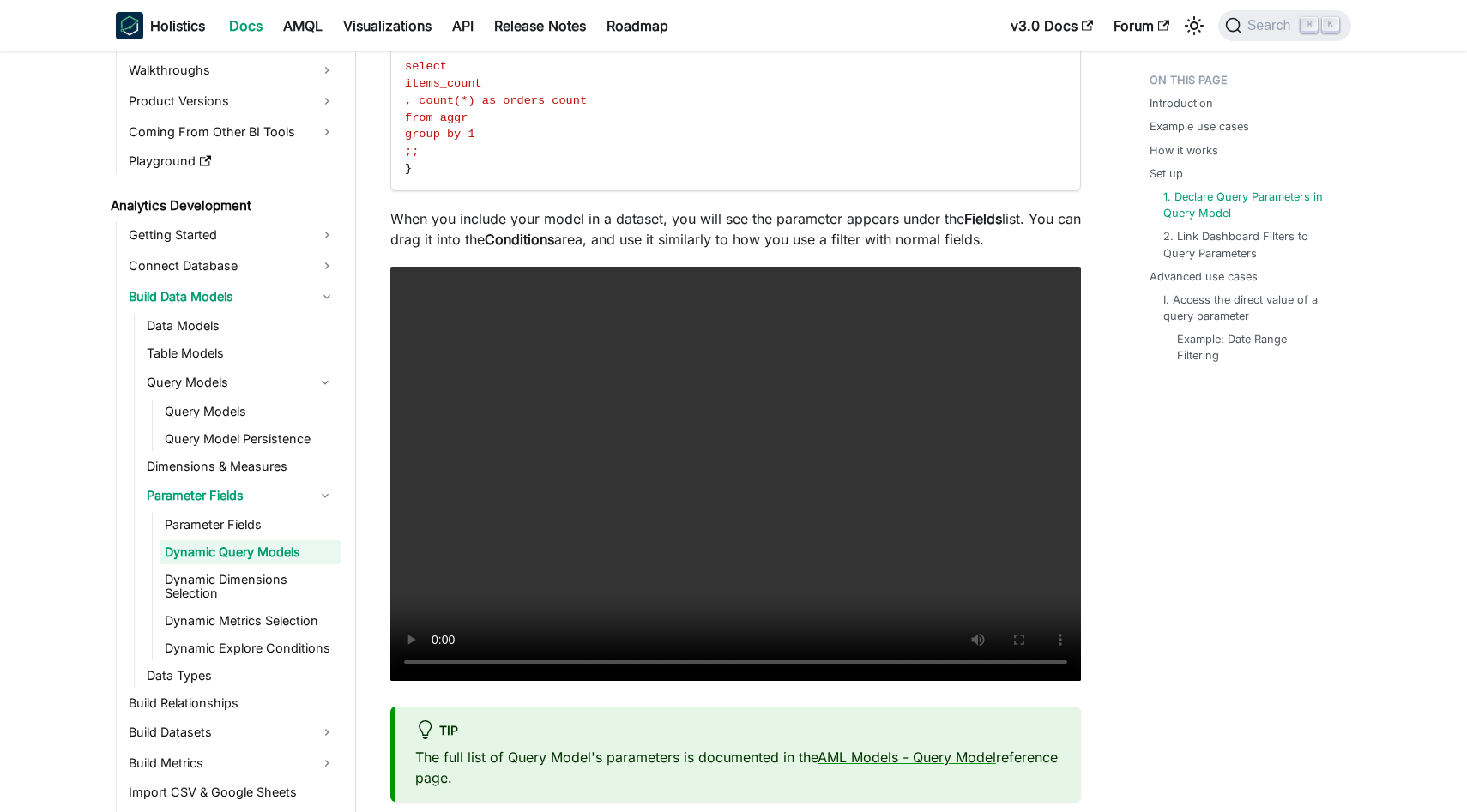
drag, startPoint x: 1054, startPoint y: 256, endPoint x: 390, endPoint y: 246, distance: 664.1
click at [390, 246] on p "When you include your model in a dataset, you will see the parameter appears un…" at bounding box center [736, 228] width 691 height 41
click at [1030, 249] on p "When you include your model in a dataset, you will see the parameter appears un…" at bounding box center [736, 228] width 691 height 41
drag, startPoint x: 1030, startPoint y: 261, endPoint x: 387, endPoint y: 232, distance: 643.7
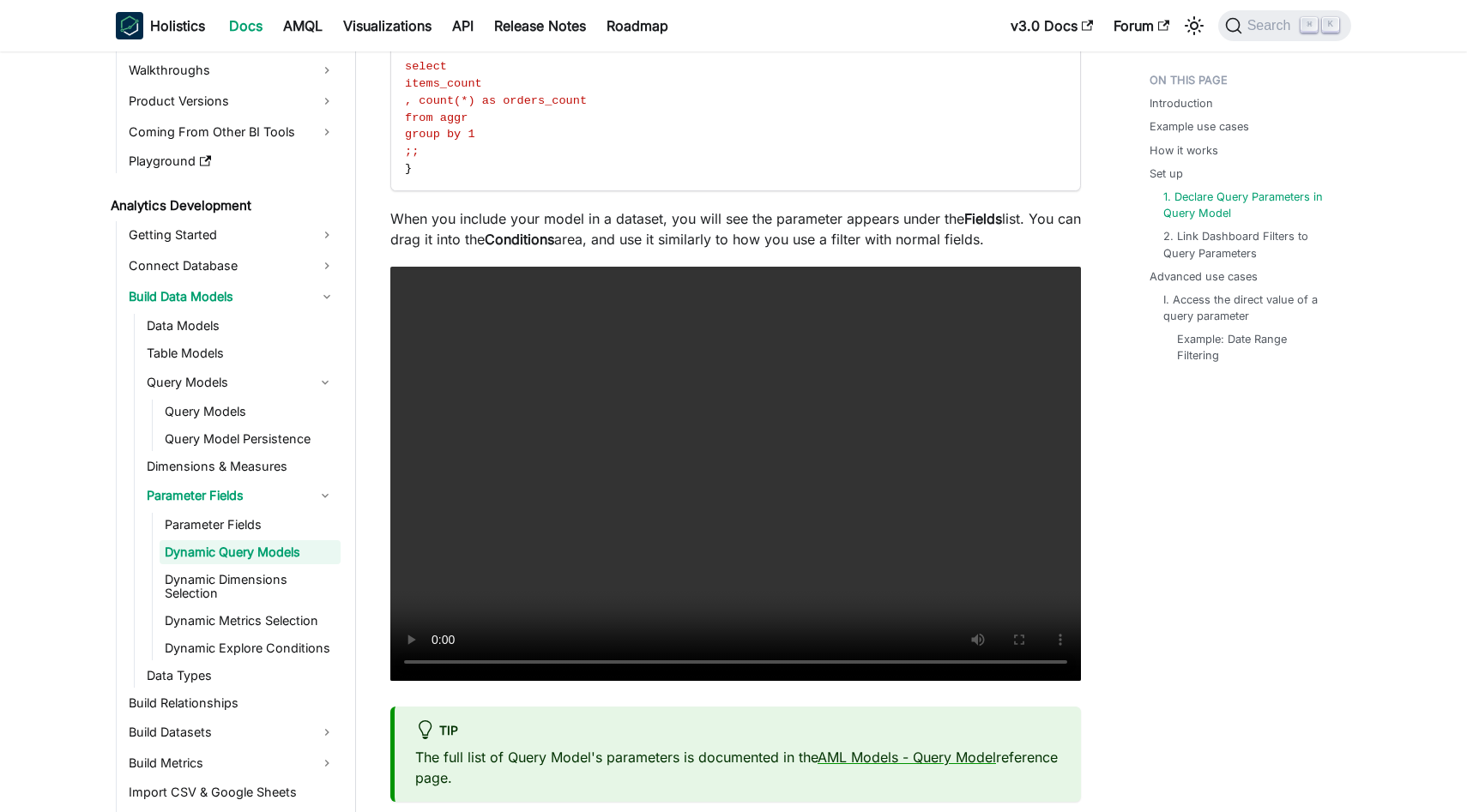
click at [428, 242] on p "When you include your model in a dataset, you will see the parameter appears un…" at bounding box center [736, 228] width 691 height 41
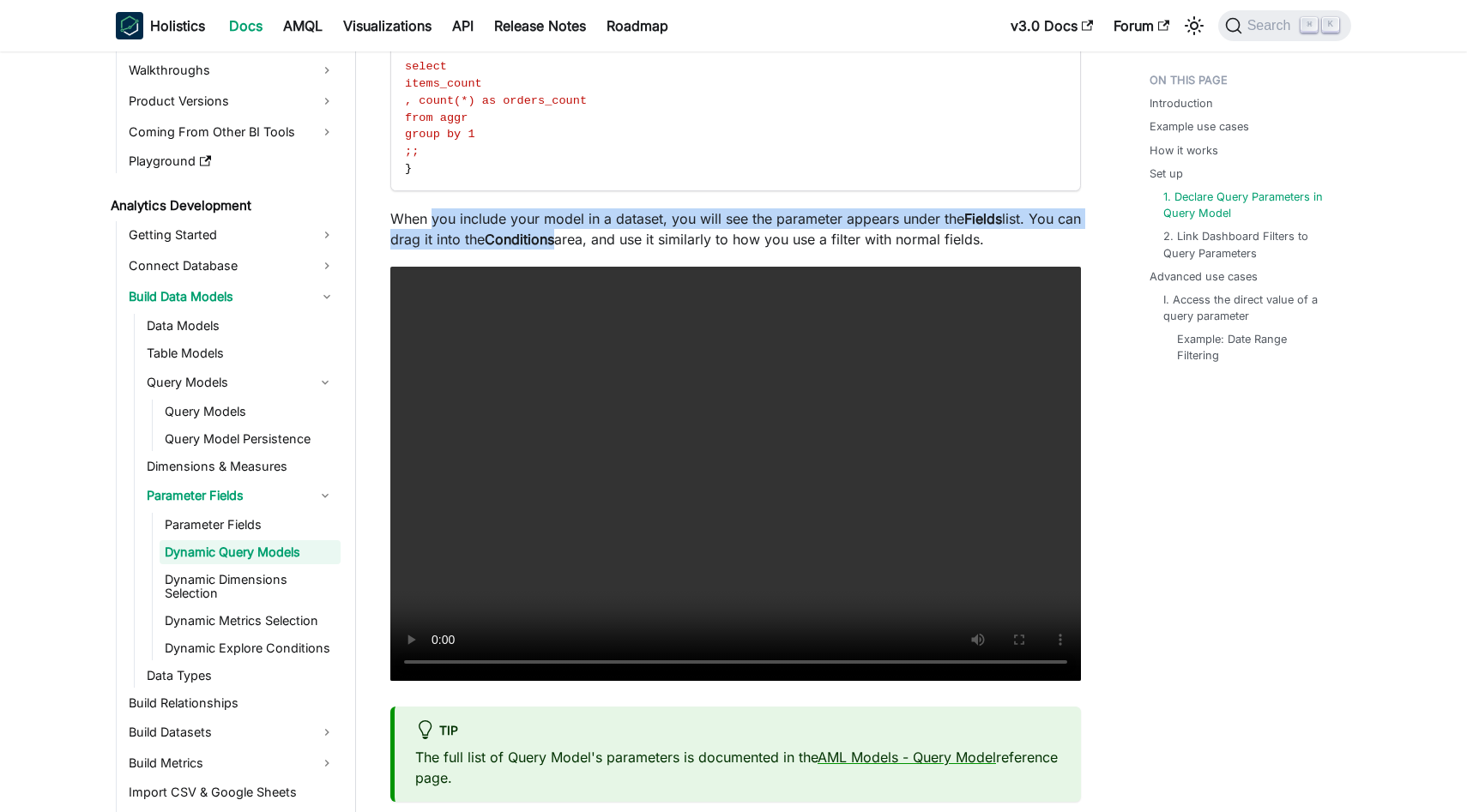
drag, startPoint x: 431, startPoint y: 242, endPoint x: 584, endPoint y: 256, distance: 153.6
click at [585, 249] on p "When you include your model in a dataset, you will see the parameter appears un…" at bounding box center [736, 228] width 691 height 41
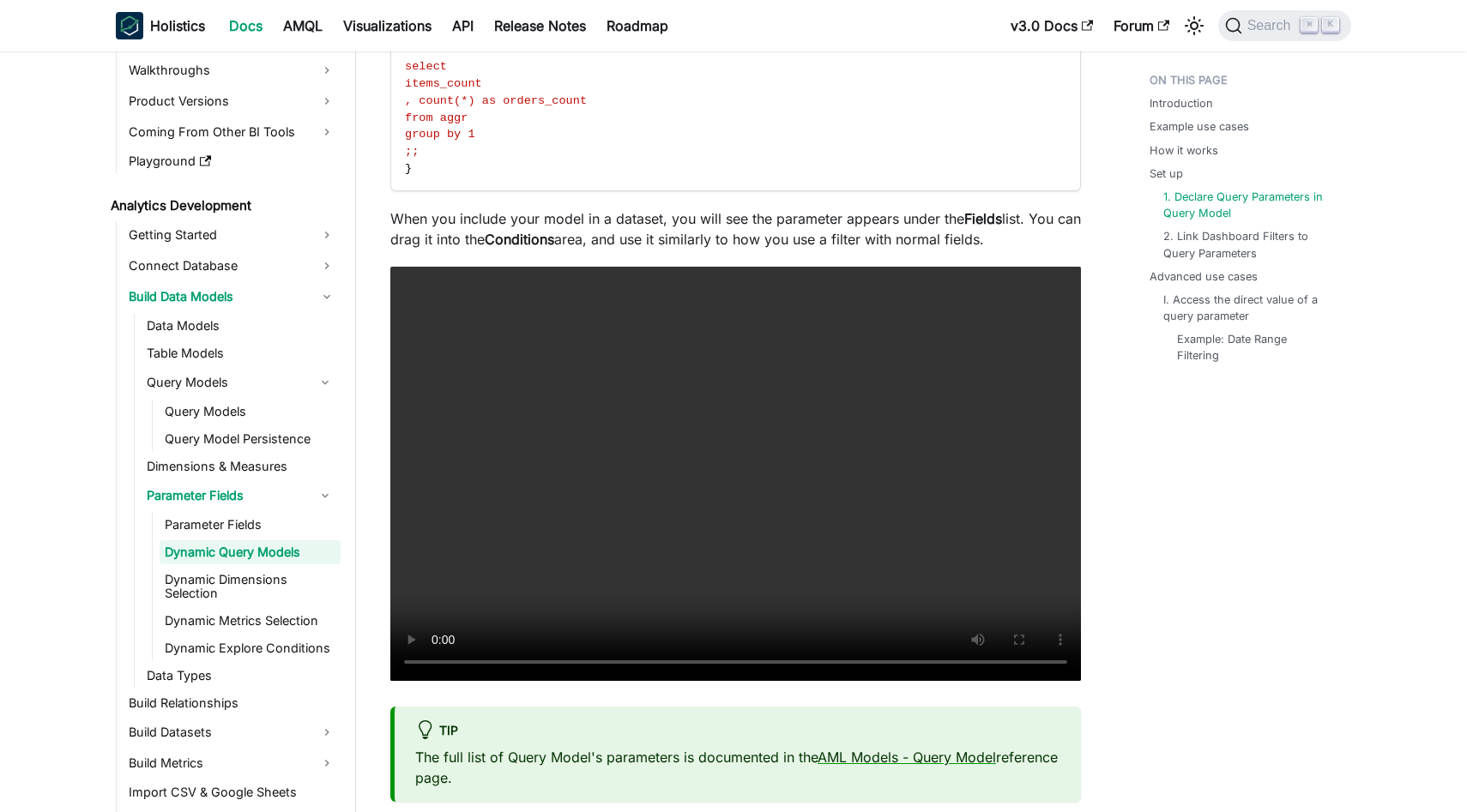
click at [669, 249] on p "When you include your model in a dataset, you will see the parameter appears un…" at bounding box center [736, 228] width 691 height 41
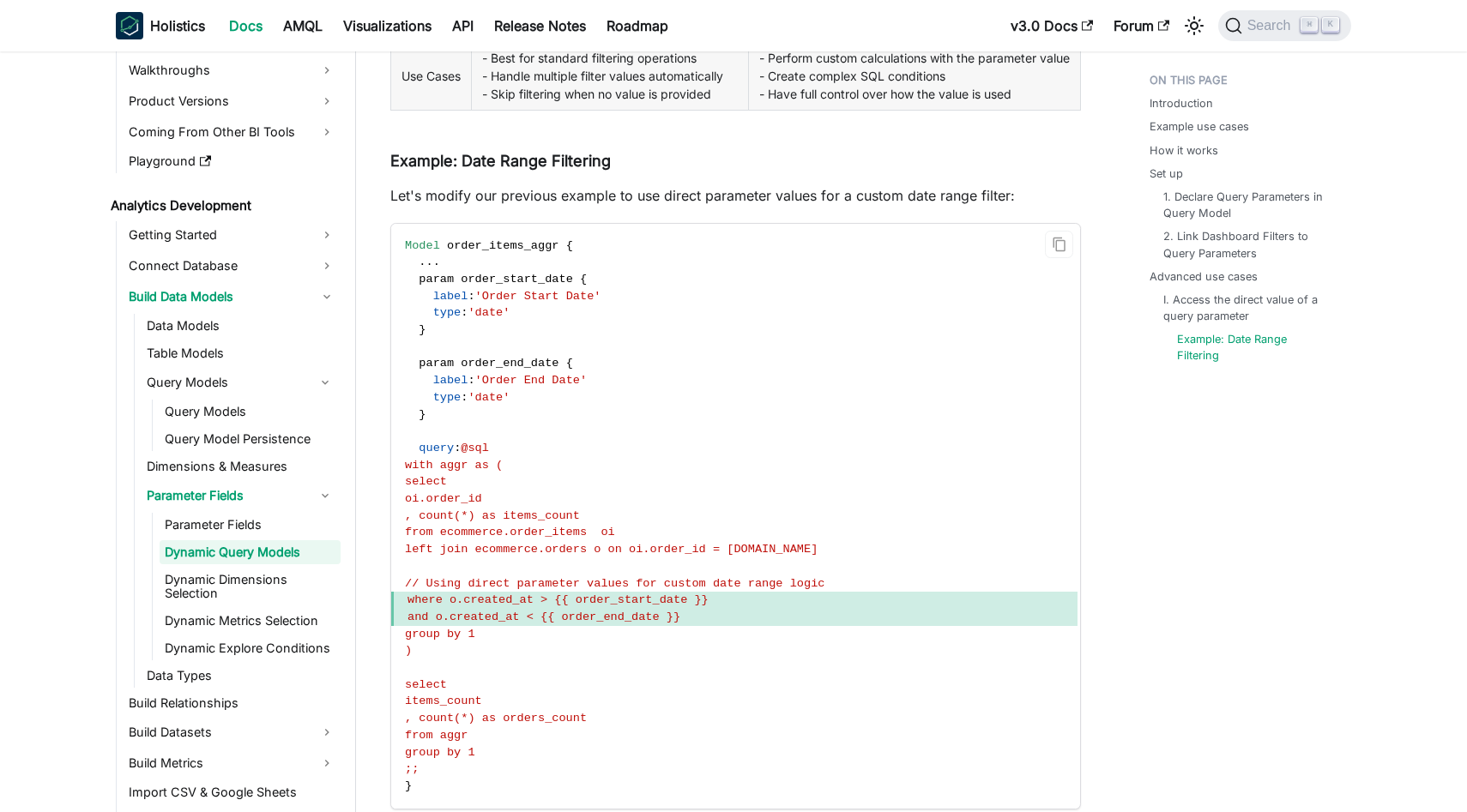
scroll to position [4918, 0]
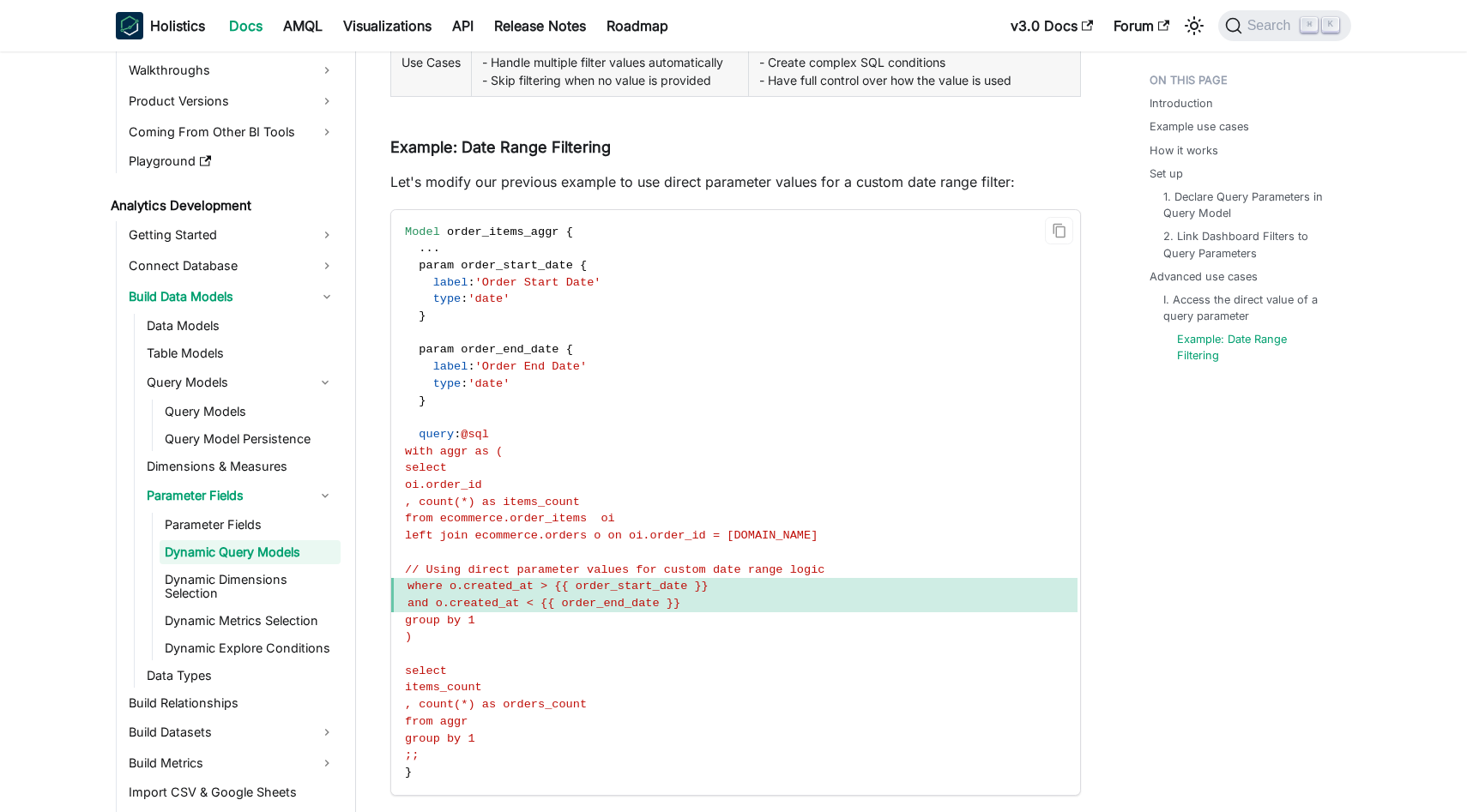
drag, startPoint x: 591, startPoint y: 670, endPoint x: 549, endPoint y: 694, distance: 48.4
click at [591, 670] on code "Model order_items_aggr { . . . param order_start_date { label : 'Order Start Da…" at bounding box center [734, 502] width 686 height 585
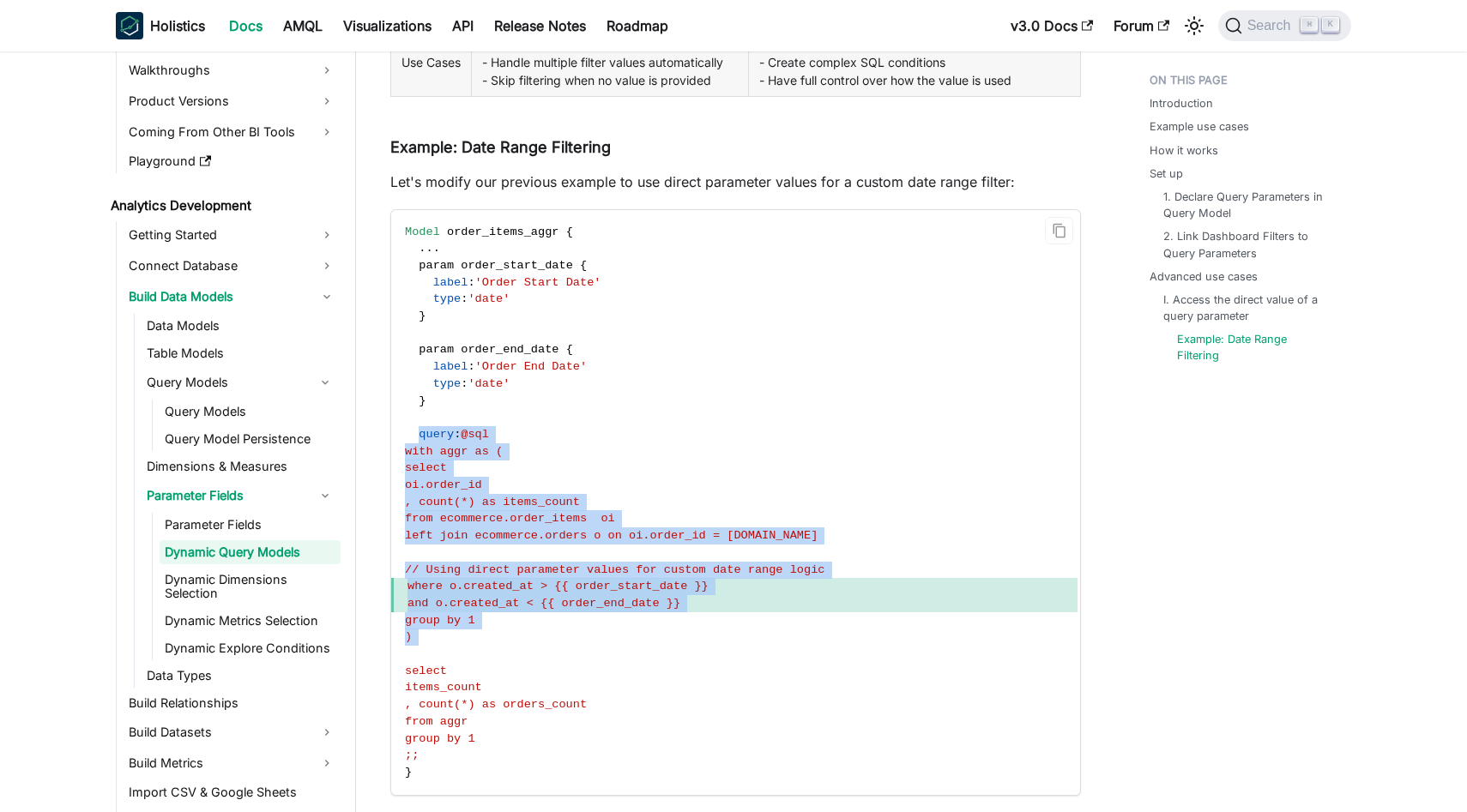
drag, startPoint x: 509, startPoint y: 705, endPoint x: 418, endPoint y: 490, distance: 233.5
click at [418, 490] on code "Model order_items_aggr { . . . param order_start_date { label : 'Order Start Da…" at bounding box center [734, 502] width 686 height 585
click at [597, 541] on code "Model order_items_aggr { . . . param order_start_date { label : 'Order Start Da…" at bounding box center [734, 502] width 686 height 585
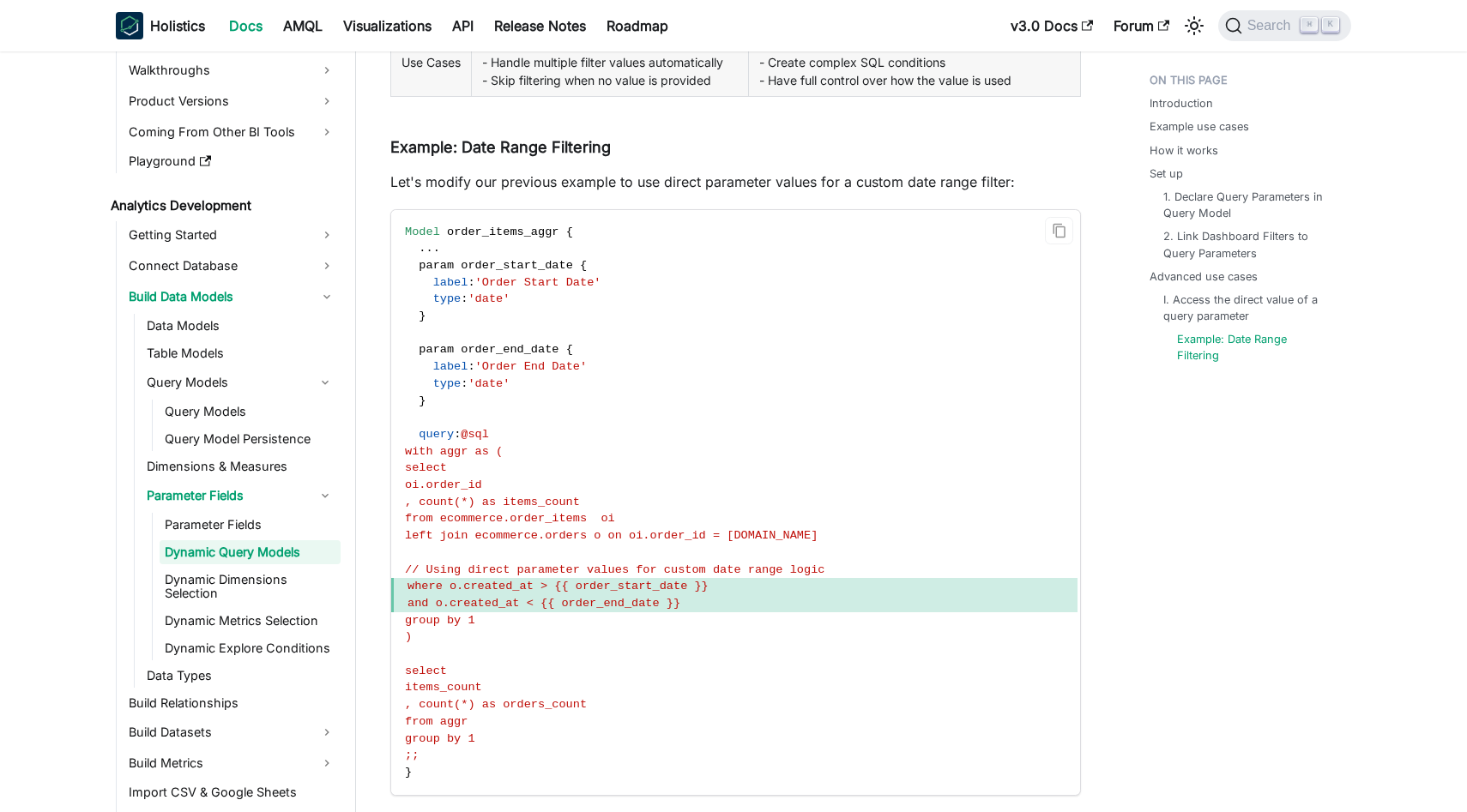
click at [611, 576] on span "// Using direct parameter values for custom date range logic" at bounding box center [614, 570] width 419 height 13
drag, startPoint x: 742, startPoint y: 665, endPoint x: 437, endPoint y: 631, distance: 306.9
click at [437, 631] on code "Model order_items_aggr { . . . param order_start_date { label : 'Order Start Da…" at bounding box center [734, 502] width 686 height 585
click at [503, 576] on span "// Using direct parameter values for custom date range logic" at bounding box center [614, 570] width 419 height 13
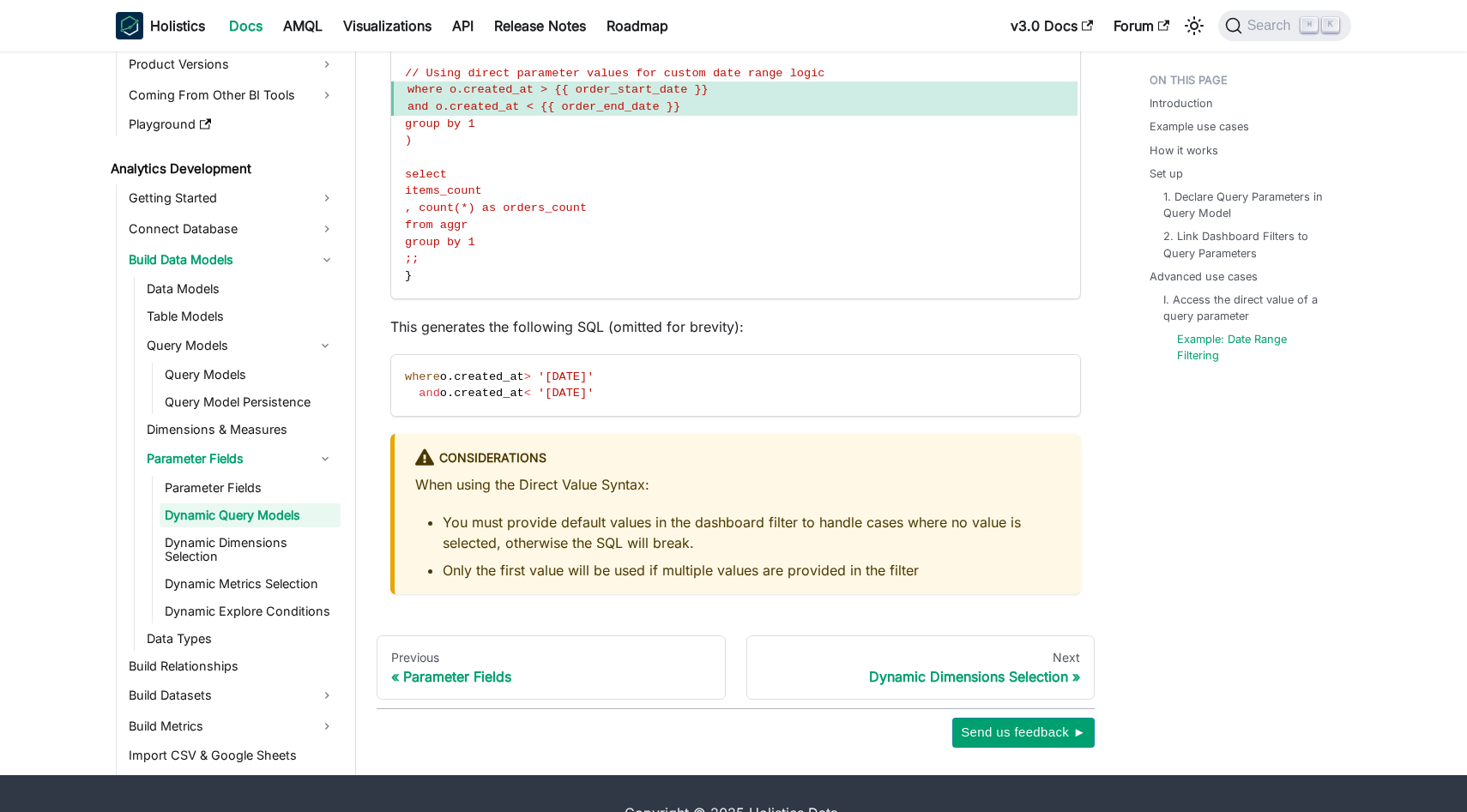
scroll to position [5512, 0]
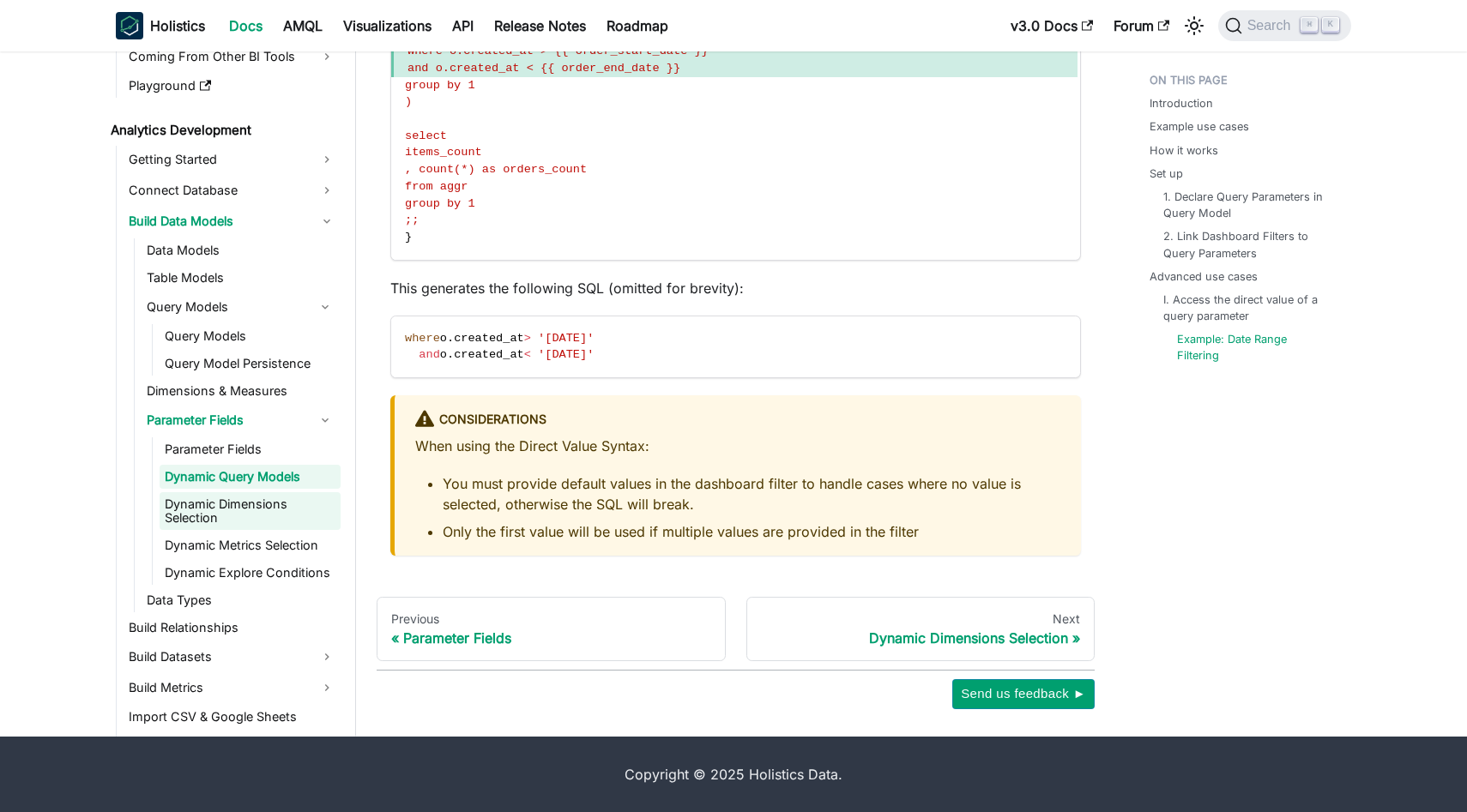
click at [287, 516] on link "Dynamic Dimensions Selection" at bounding box center [250, 511] width 181 height 38
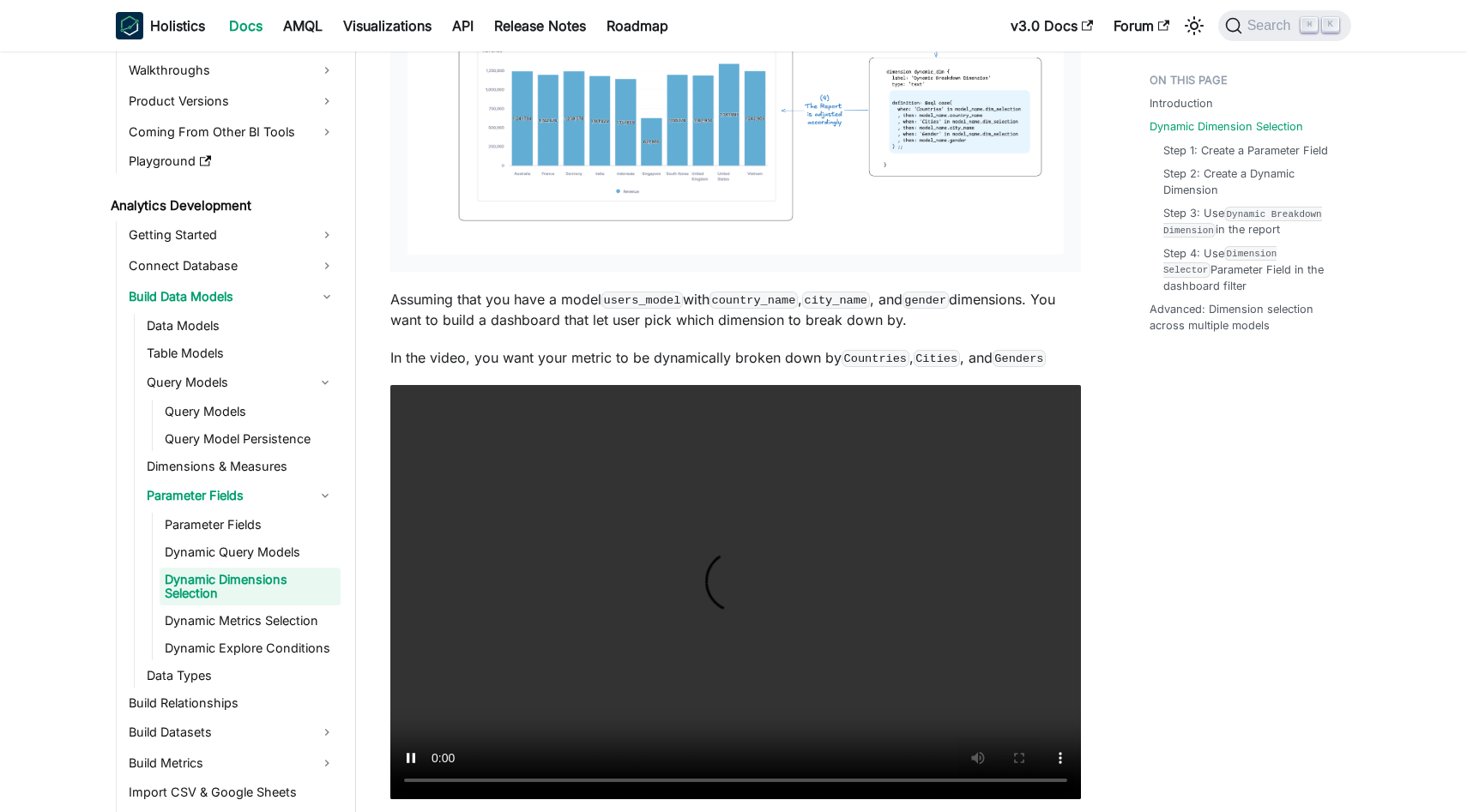
scroll to position [1162, 0]
